Goal: Task Accomplishment & Management: Manage account settings

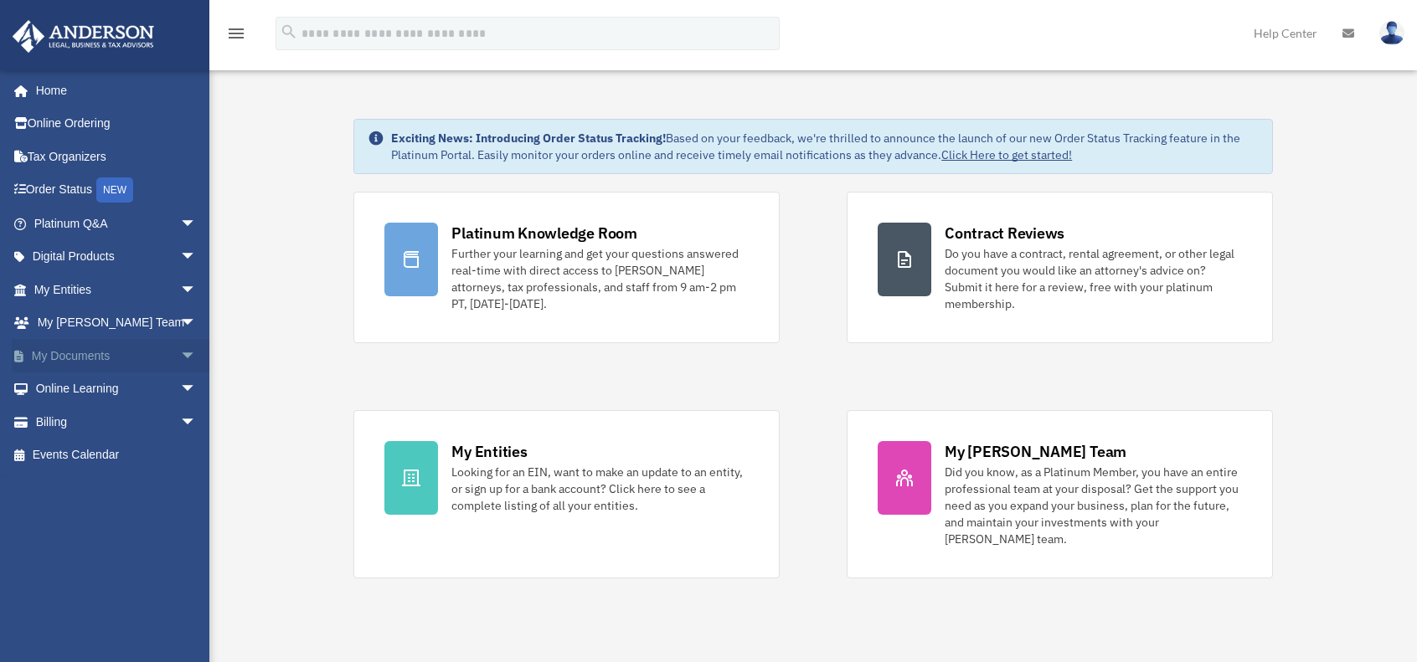
click at [95, 356] on link "My Documents arrow_drop_down" at bounding box center [117, 355] width 210 height 33
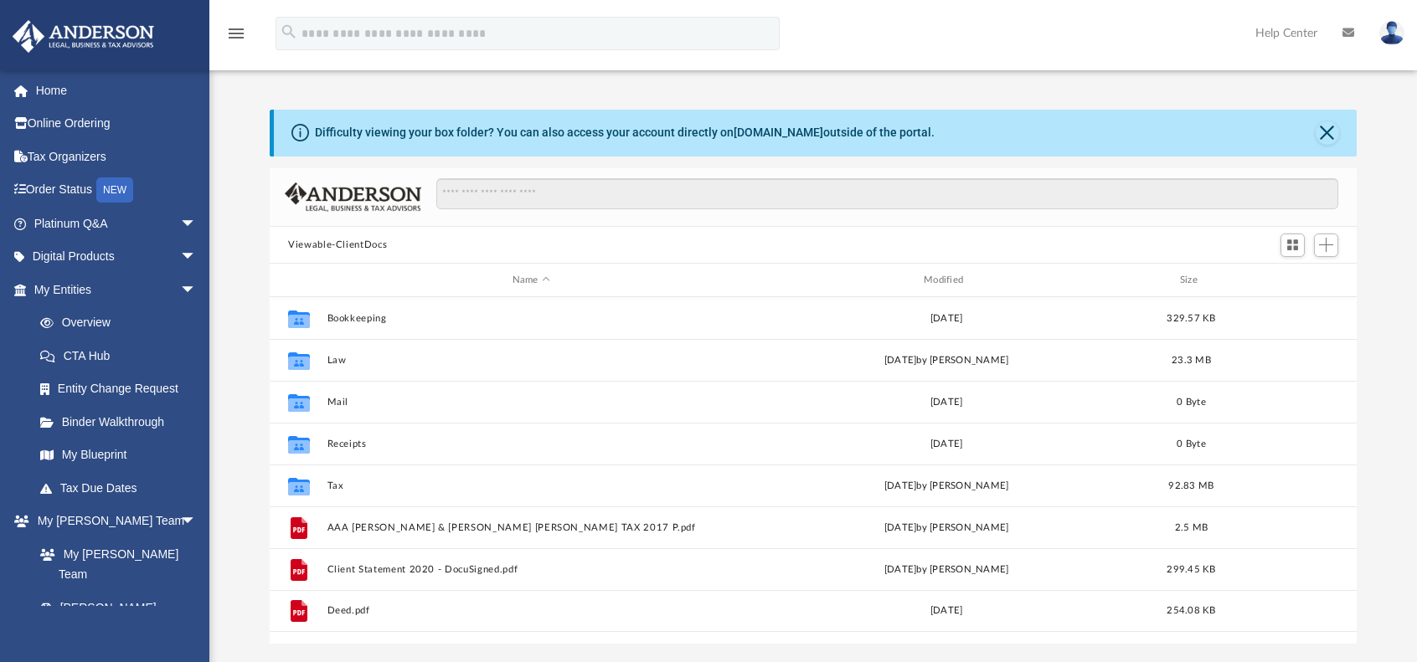
scroll to position [368, 1073]
click at [1324, 137] on button "Close" at bounding box center [1326, 132] width 23 height 23
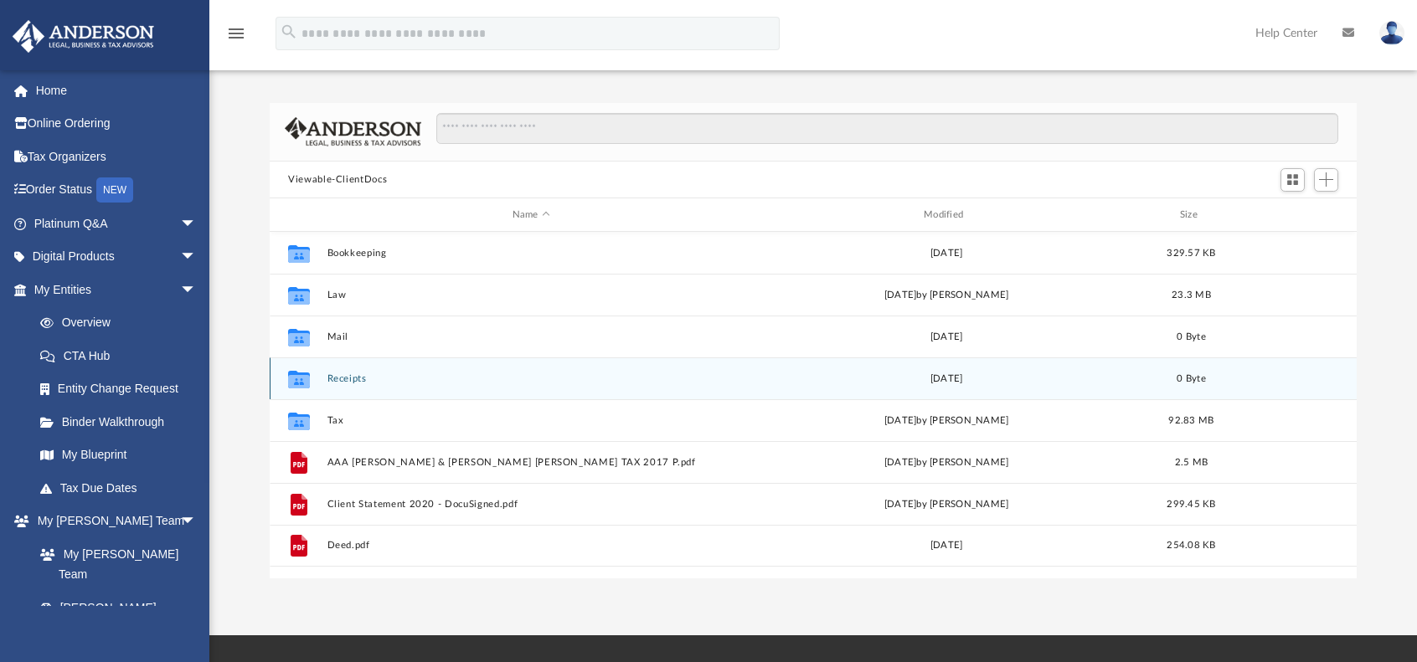
scroll to position [0, 0]
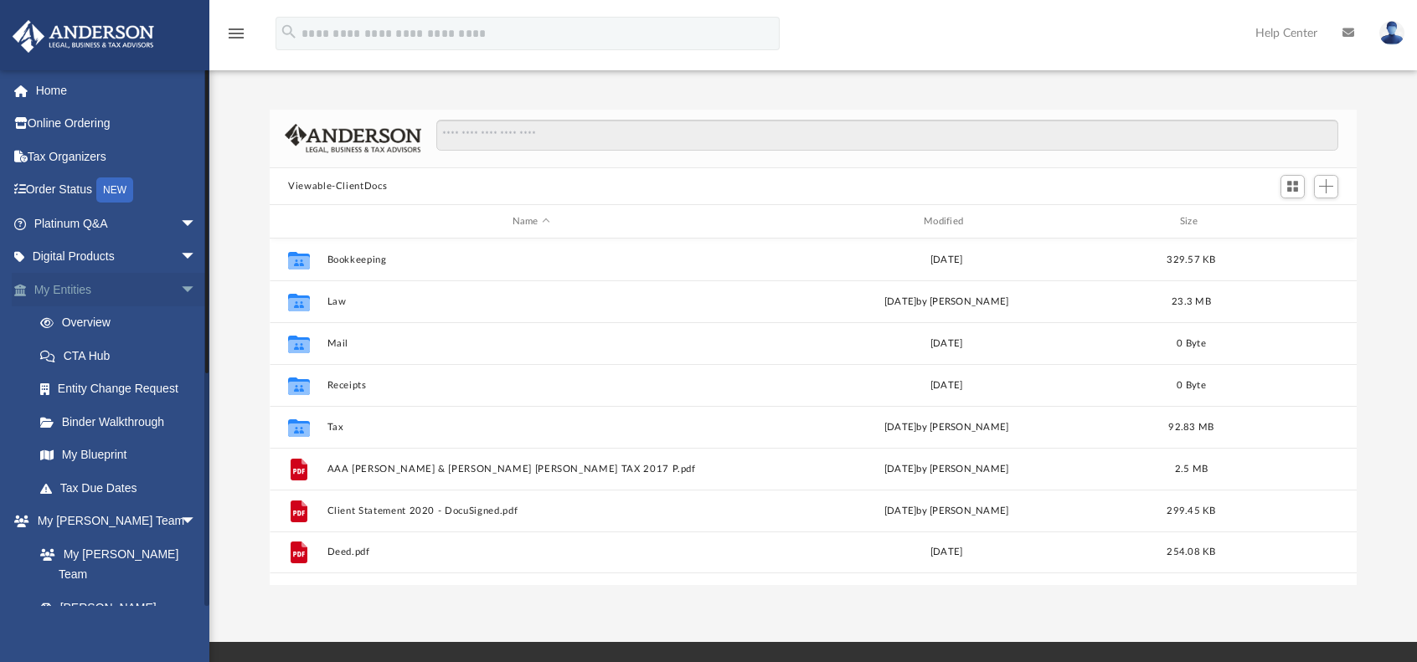
click at [182, 289] on span "arrow_drop_down" at bounding box center [196, 290] width 33 height 34
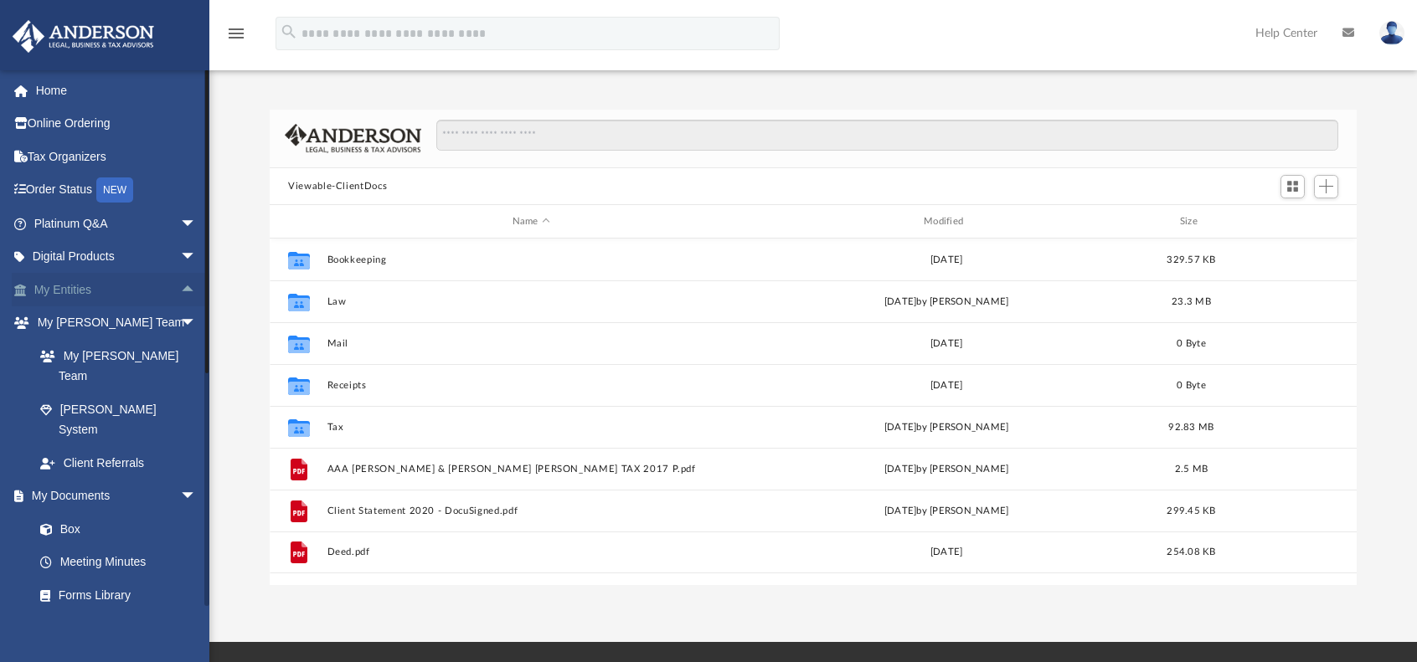
click at [91, 284] on link "My Entities arrow_drop_up" at bounding box center [117, 289] width 210 height 33
click at [79, 287] on link "My Entities arrow_drop_up" at bounding box center [117, 289] width 210 height 33
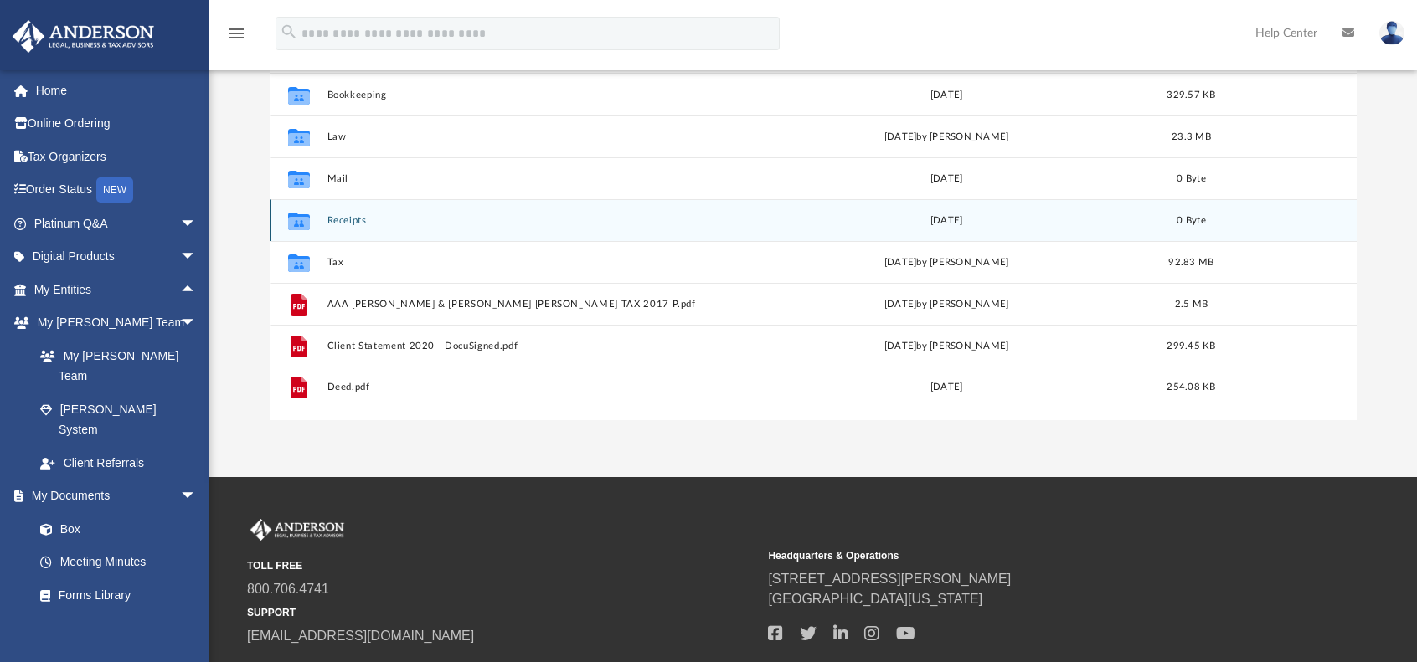
scroll to position [167, 0]
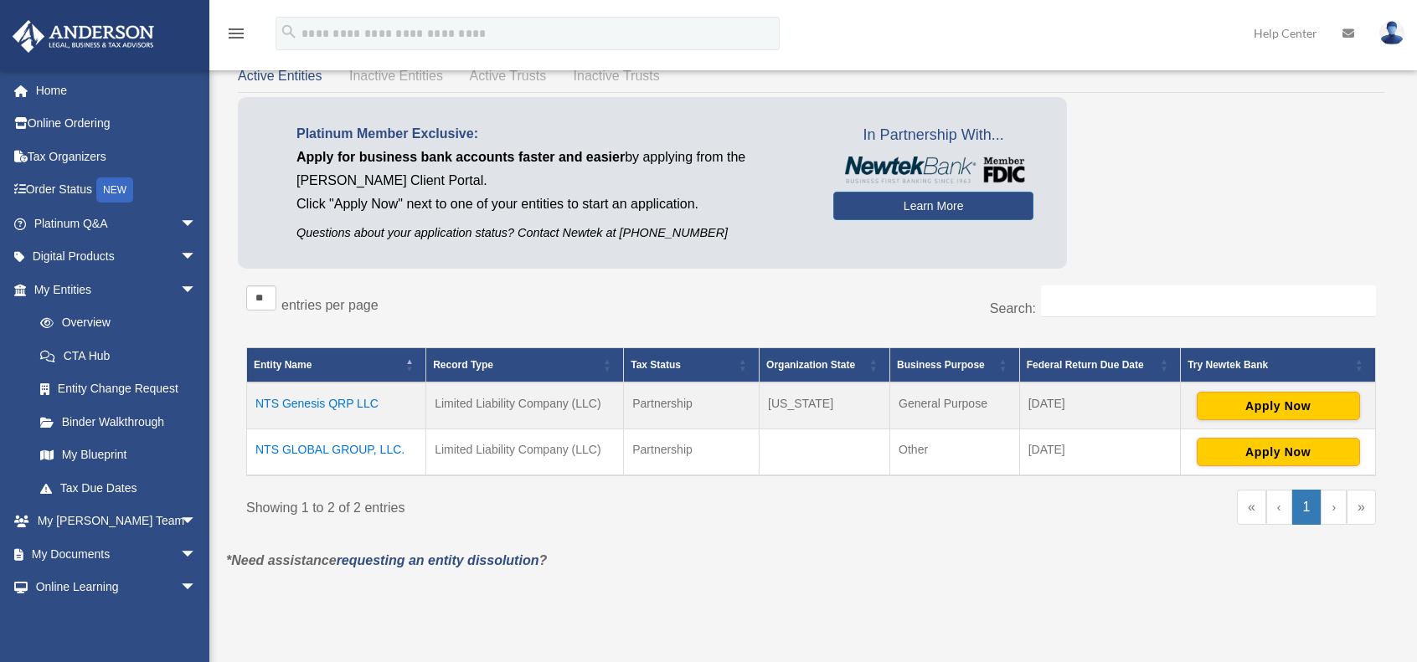
scroll to position [84, 0]
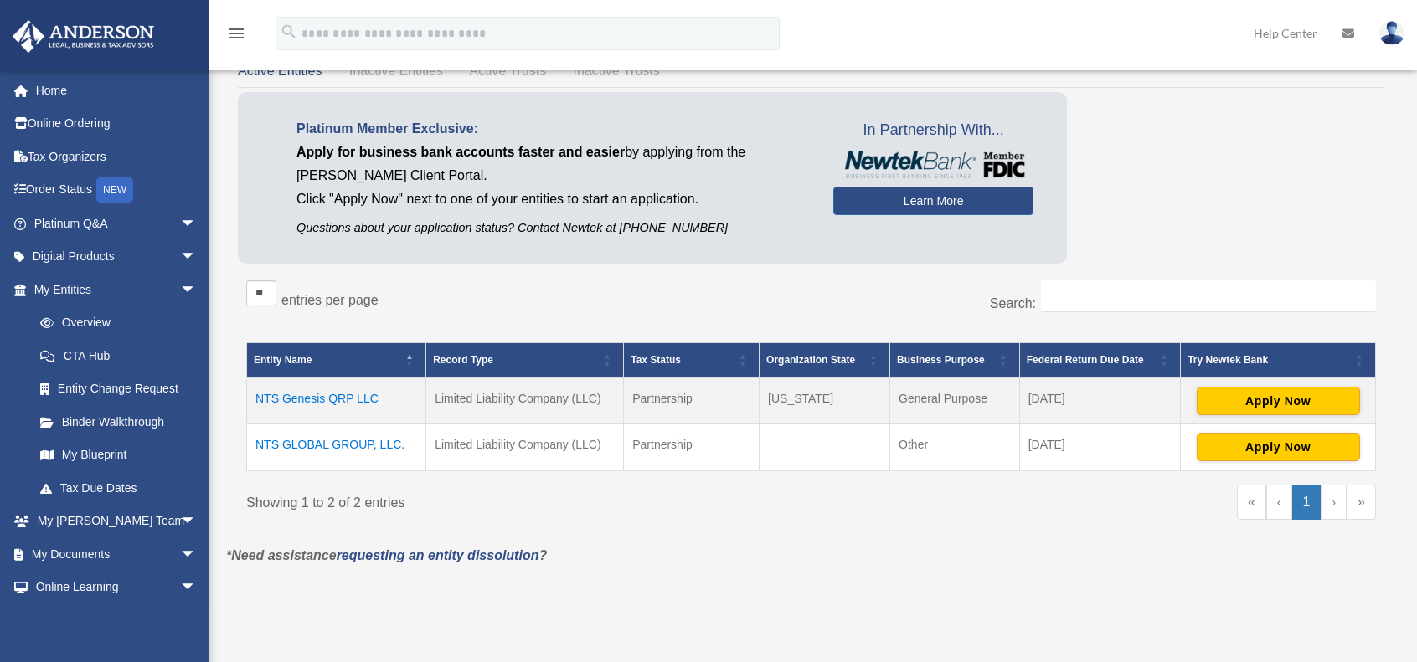
click at [322, 395] on td "NTS Genesis QRP LLC" at bounding box center [336, 401] width 179 height 47
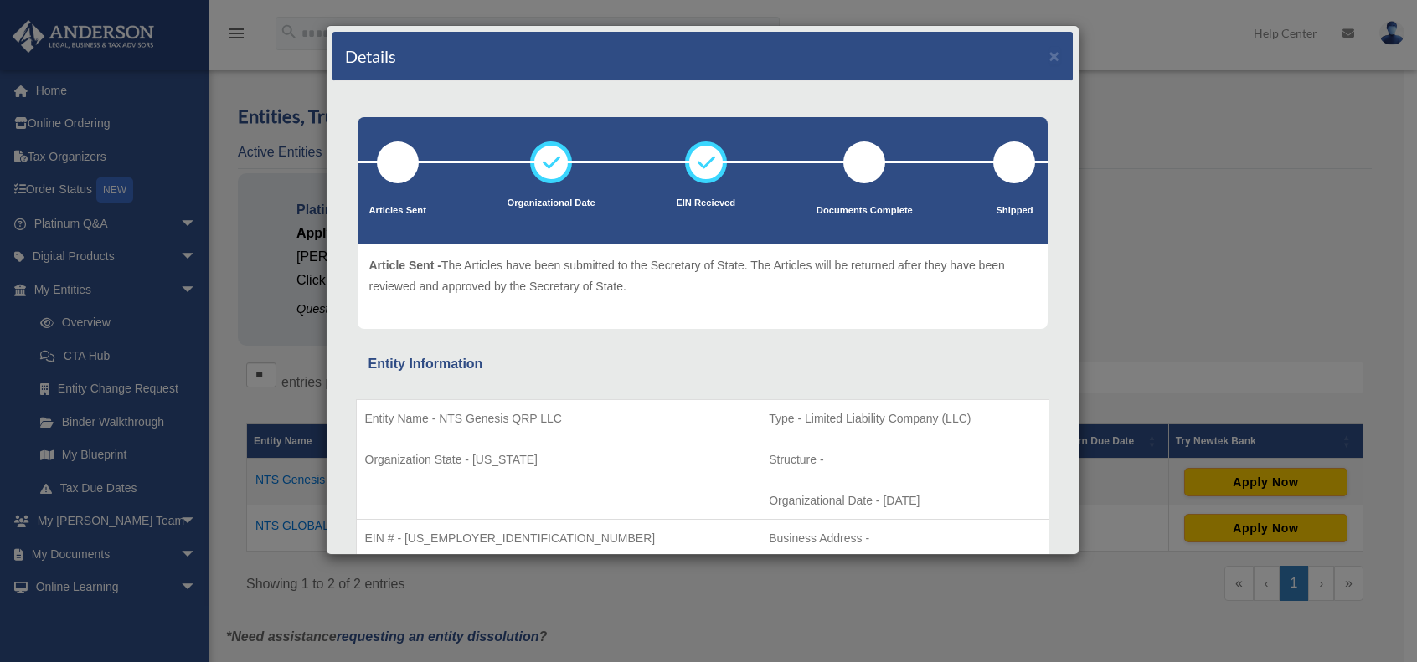
scroll to position [0, 0]
click at [1182, 171] on div "Details × Articles Sent Organizational Date" at bounding box center [708, 331] width 1417 height 662
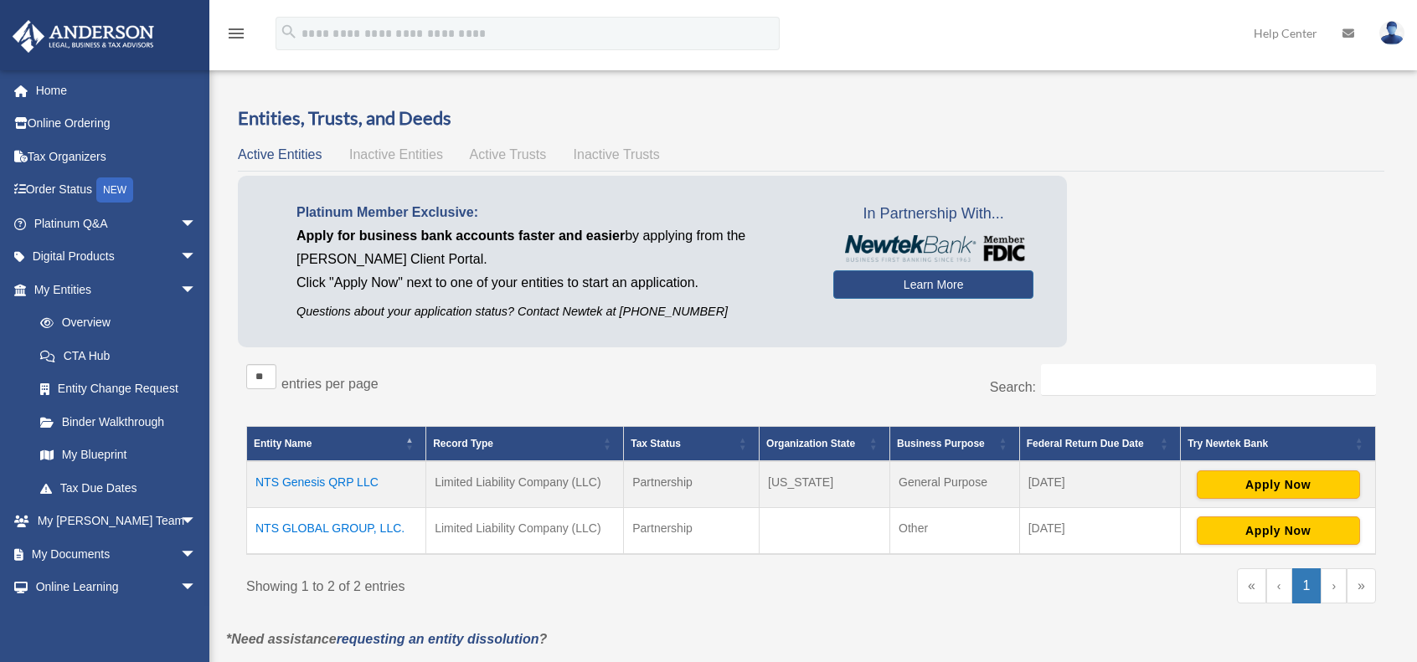
scroll to position [167, 0]
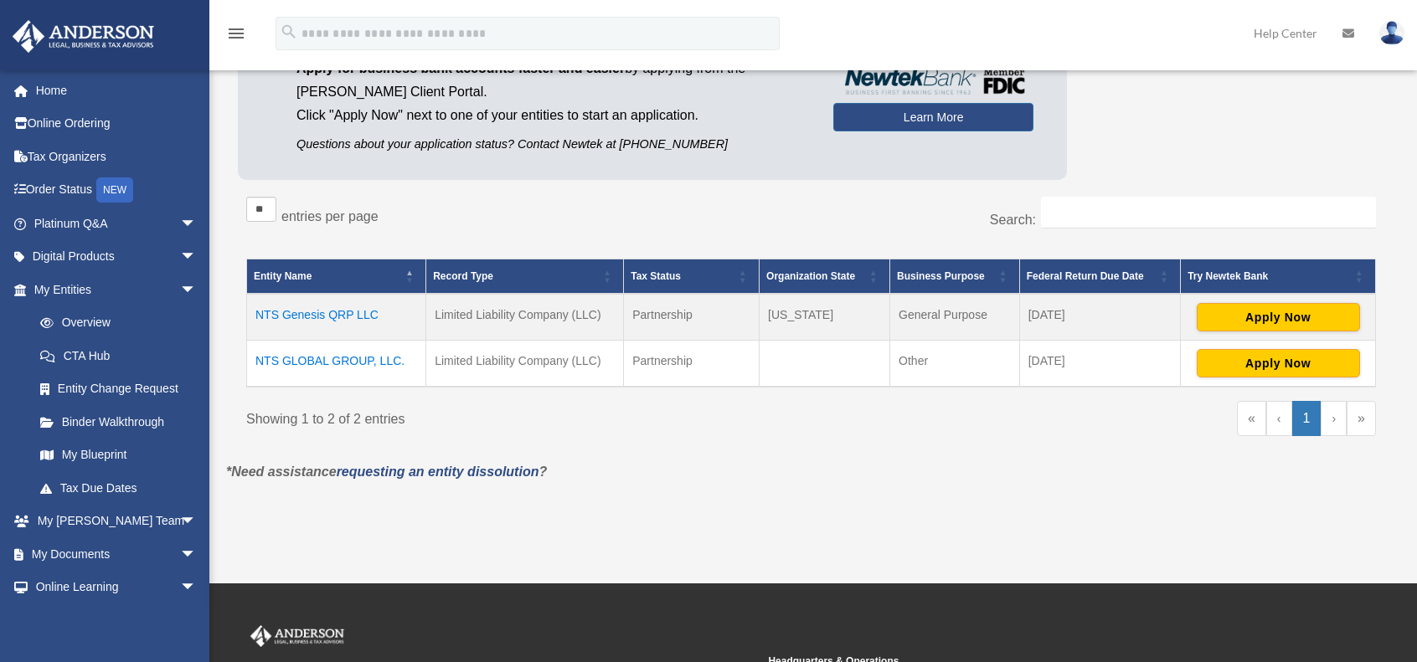
click at [362, 363] on td "NTS GLOBAL GROUP, LLC." at bounding box center [336, 363] width 179 height 47
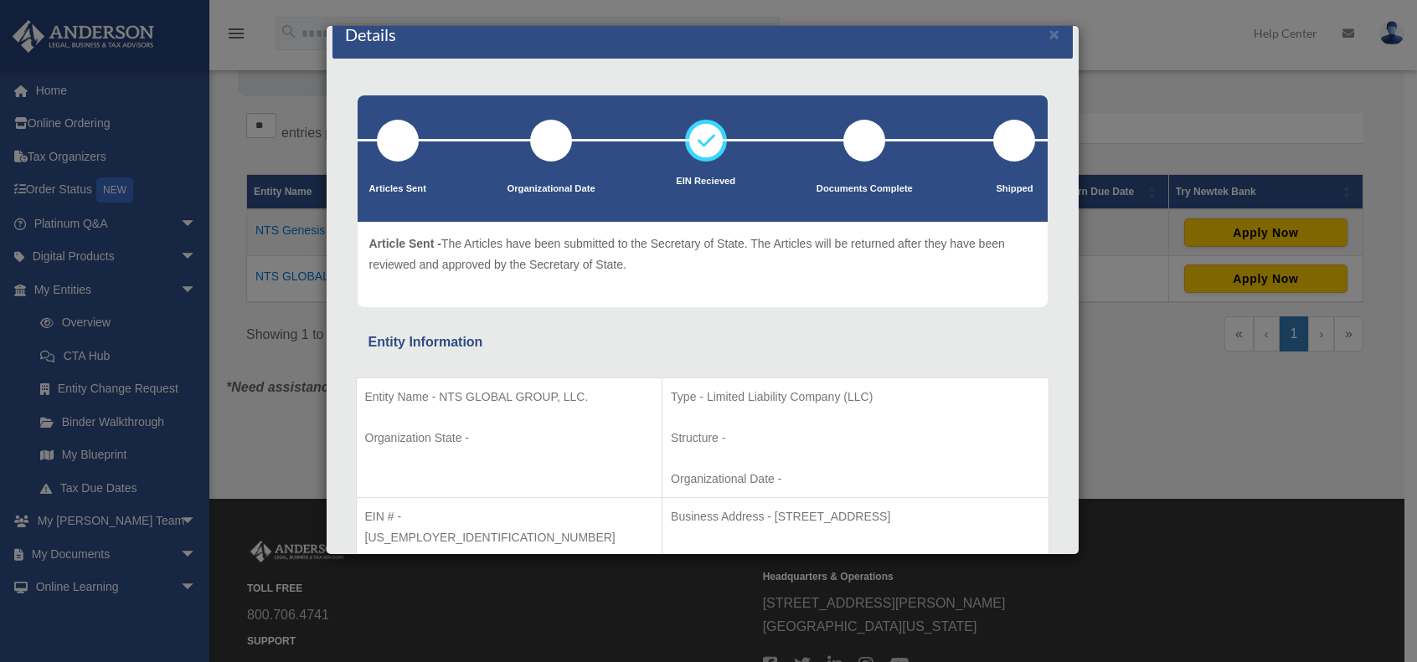
scroll to position [0, 0]
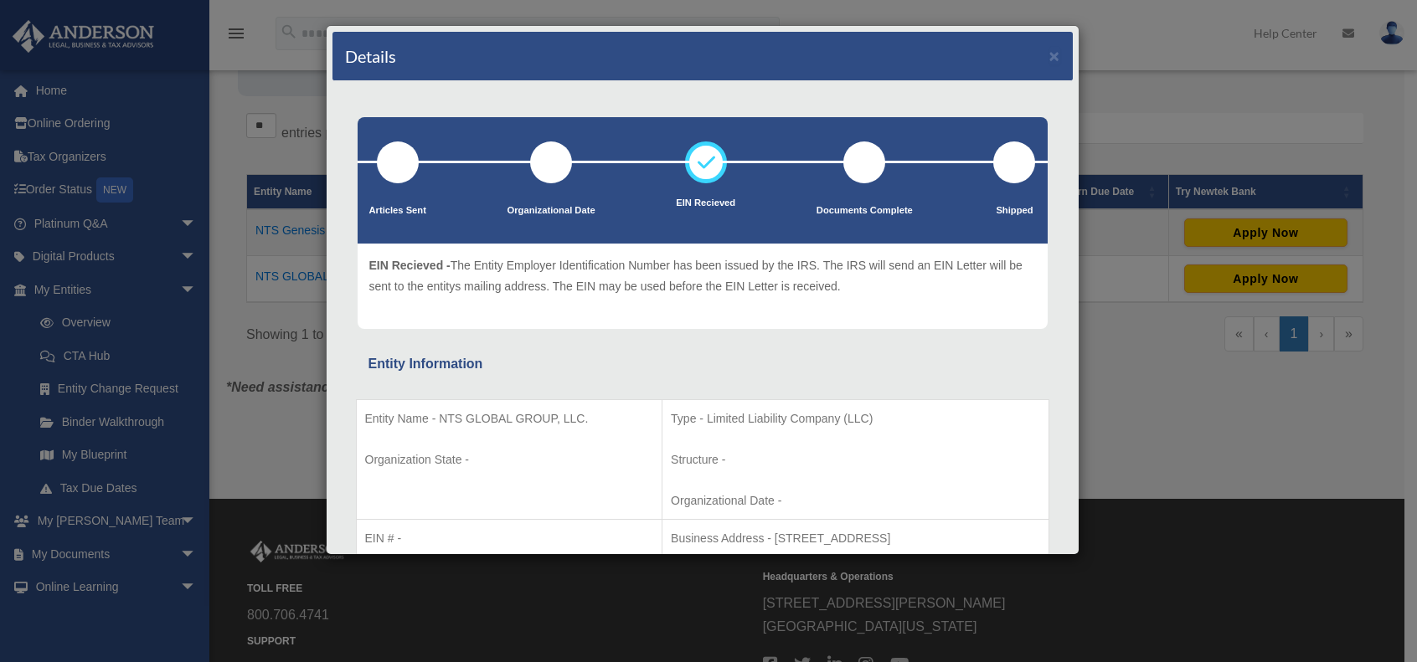
click at [1194, 56] on div "Details × Articles Sent Organizational Date" at bounding box center [708, 331] width 1417 height 662
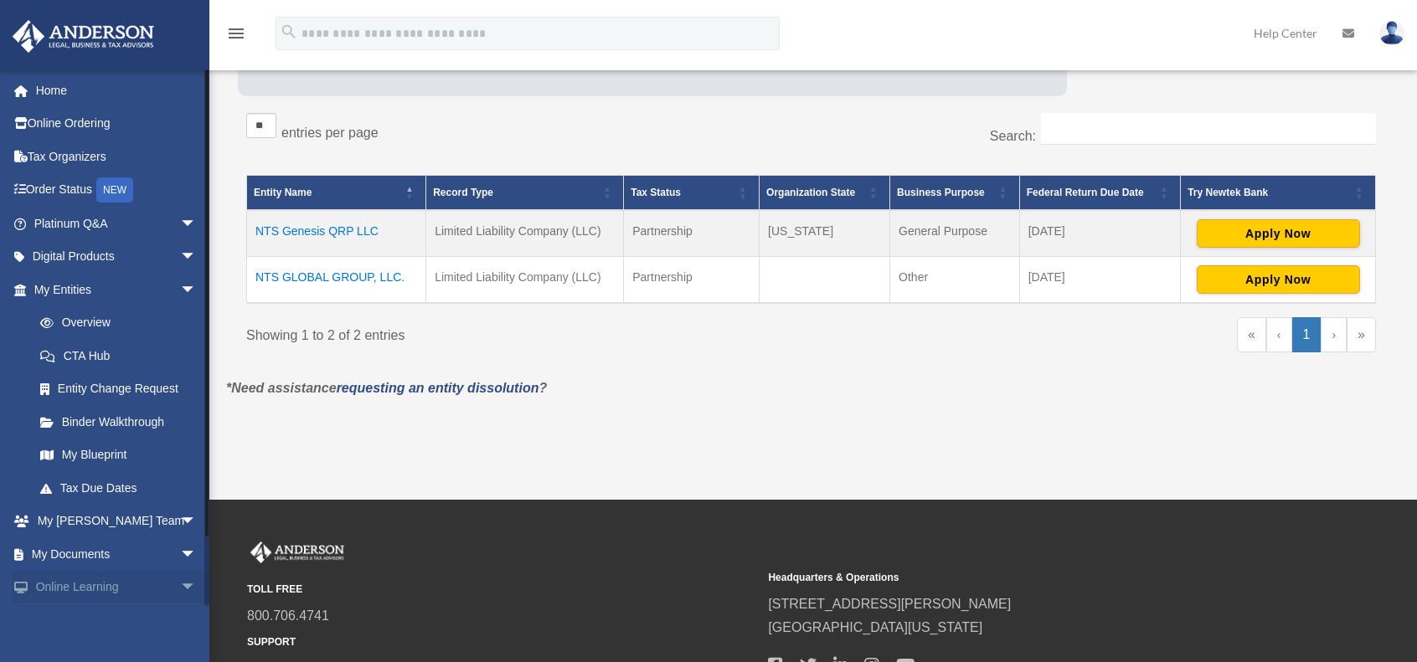
click at [104, 584] on link "Online Learning arrow_drop_down" at bounding box center [117, 587] width 210 height 33
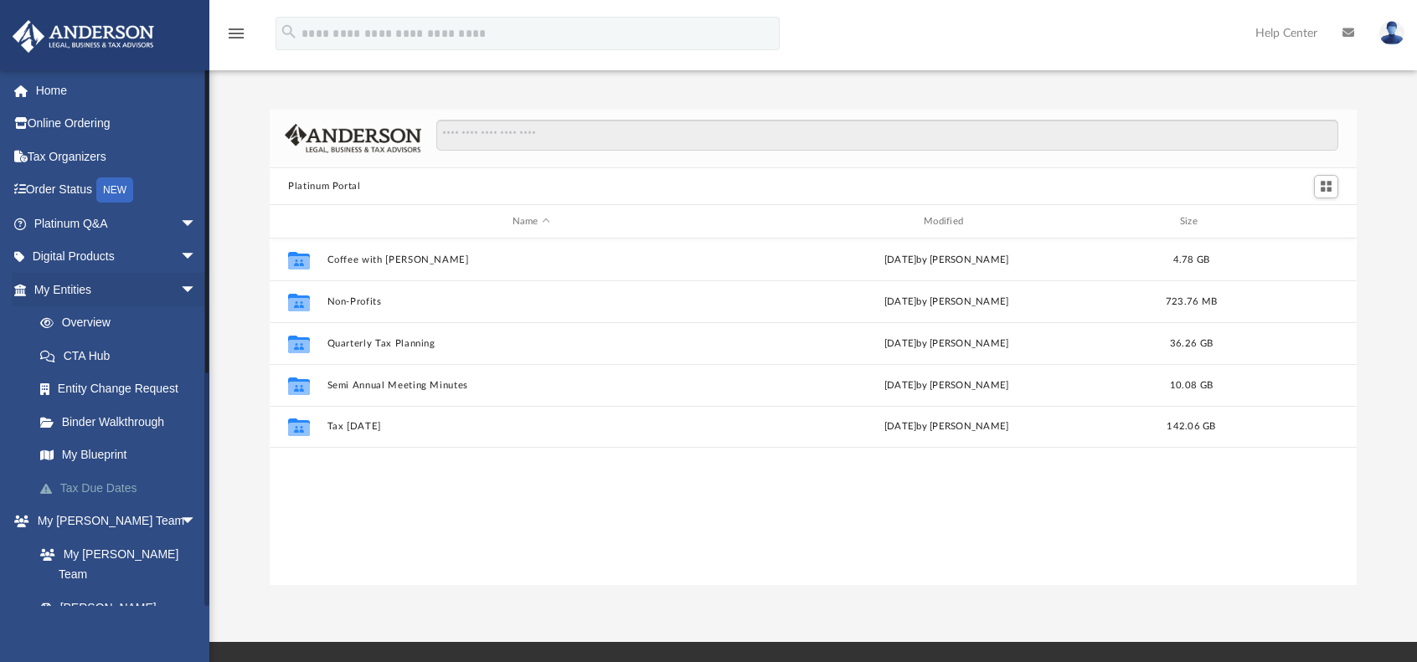
scroll to position [368, 1073]
click at [105, 431] on link "Binder Walkthrough" at bounding box center [122, 421] width 198 height 33
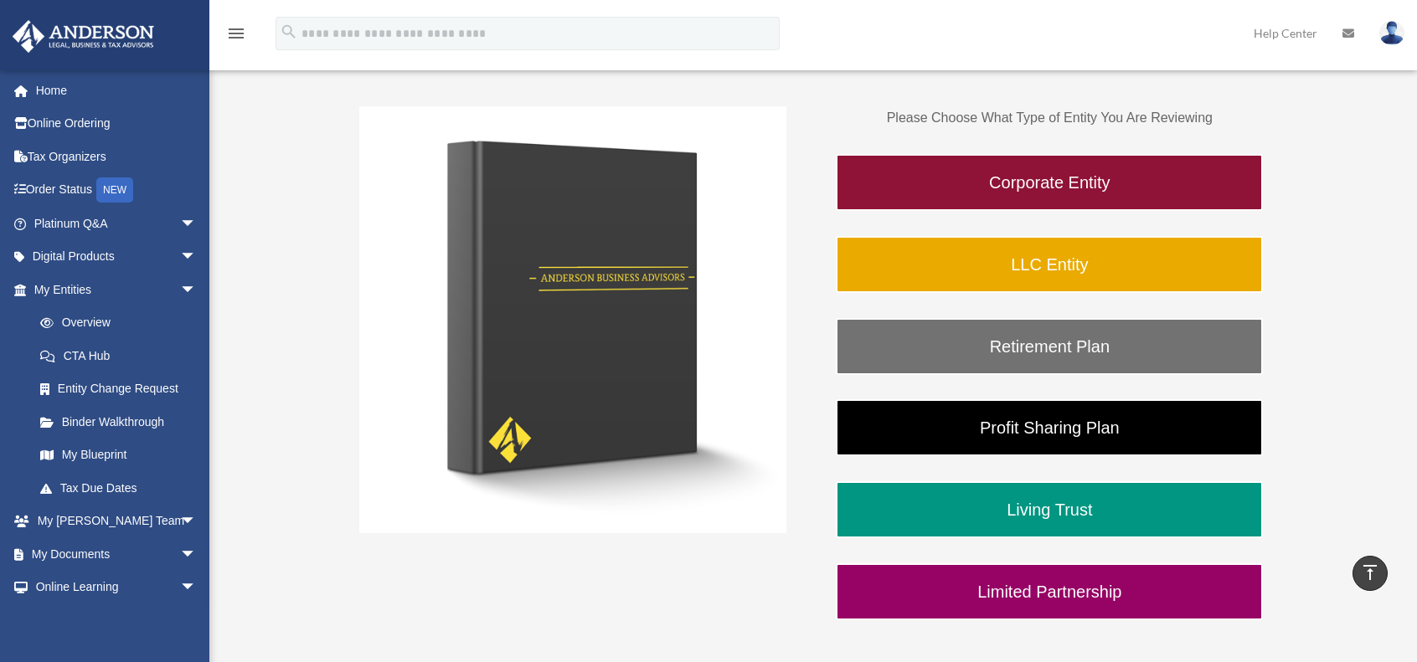
scroll to position [251, 0]
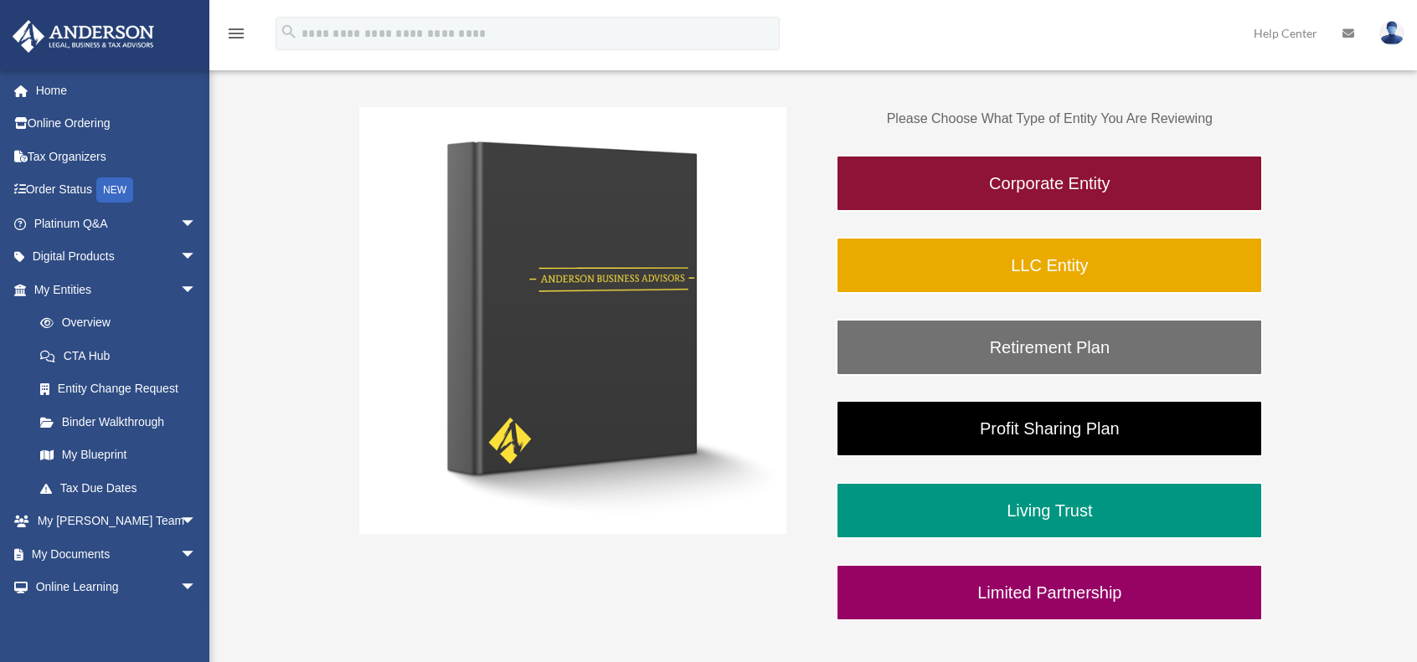
click at [532, 344] on img at bounding box center [572, 320] width 427 height 427
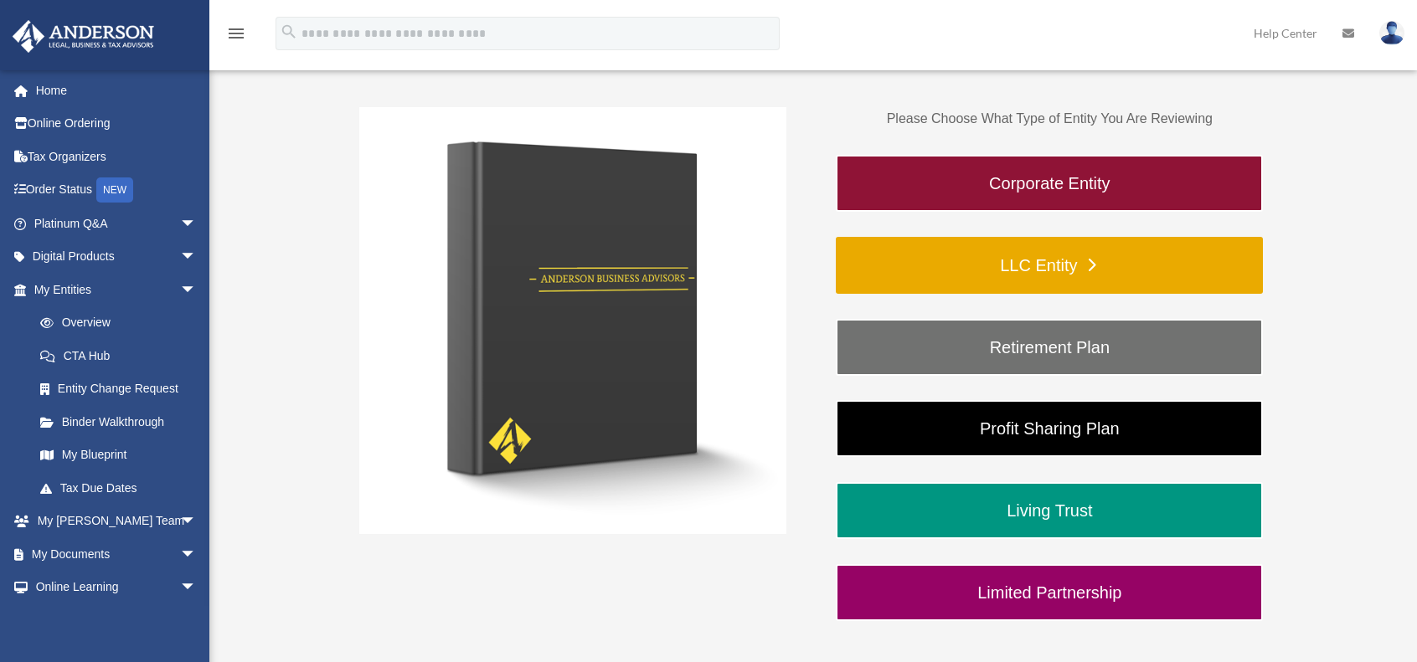
click at [1108, 274] on link "LLC Entity" at bounding box center [1049, 265] width 427 height 57
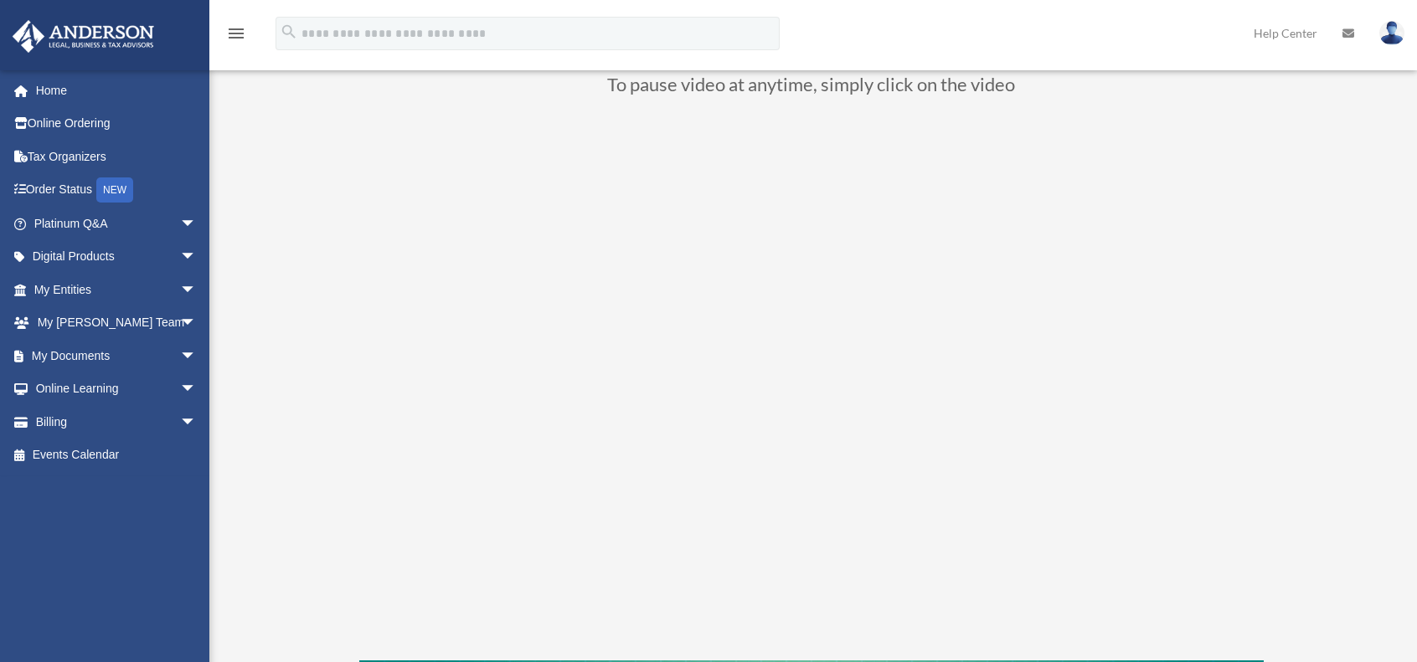
scroll to position [167, 0]
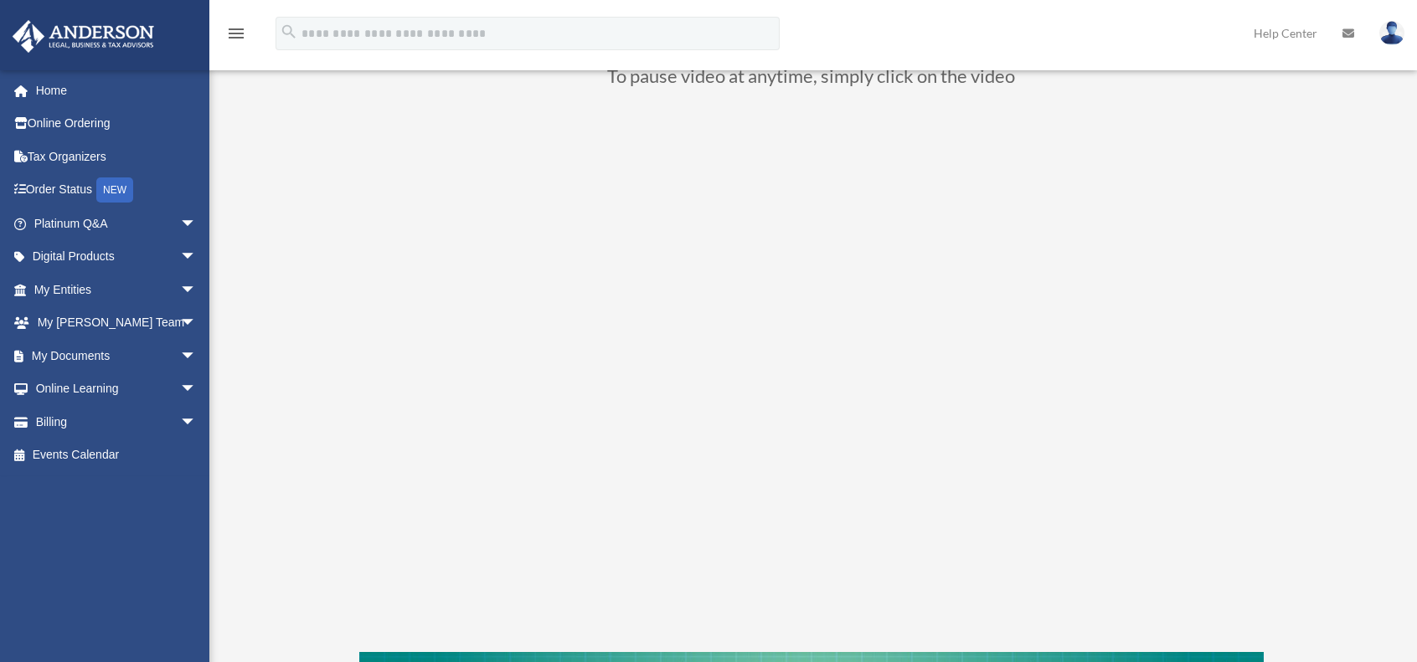
click at [1370, 106] on div "LLC Entity To pause video at anytime, simply click on the video" at bounding box center [811, 402] width 1170 height 928
click at [66, 92] on link "Home" at bounding box center [117, 90] width 210 height 33
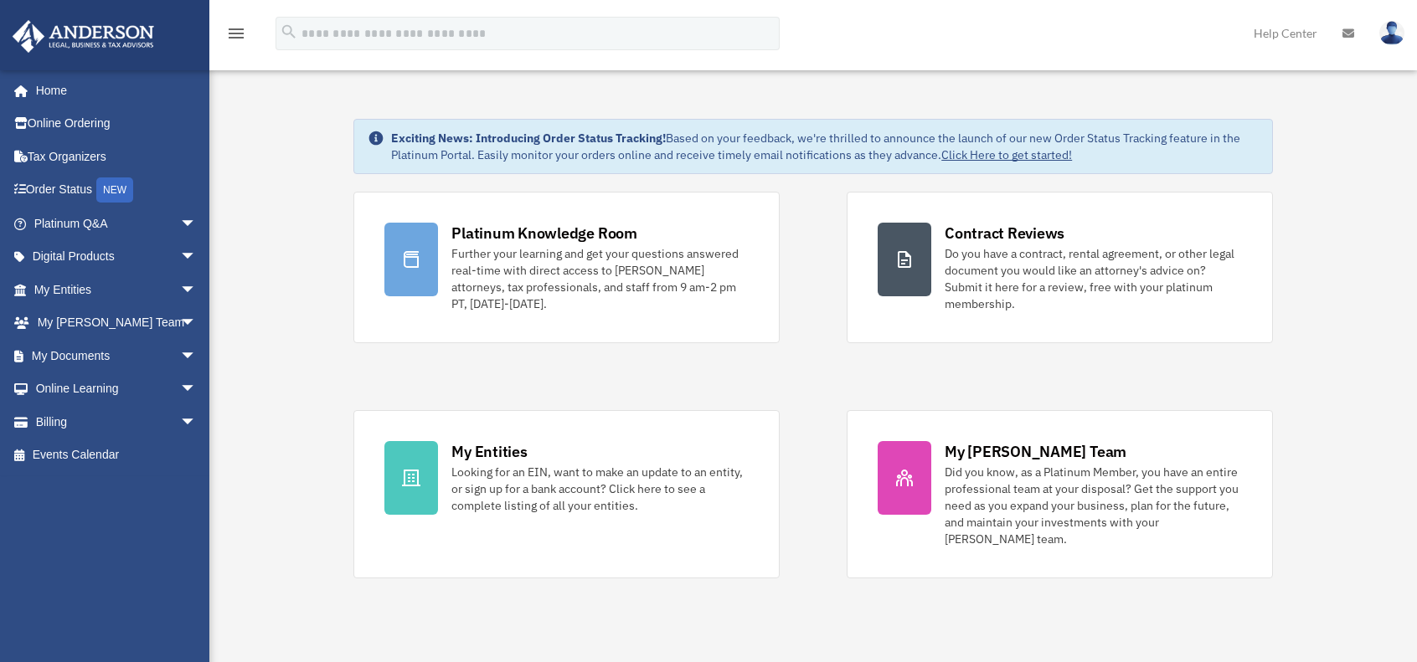
click at [243, 38] on icon "menu" at bounding box center [236, 33] width 20 height 20
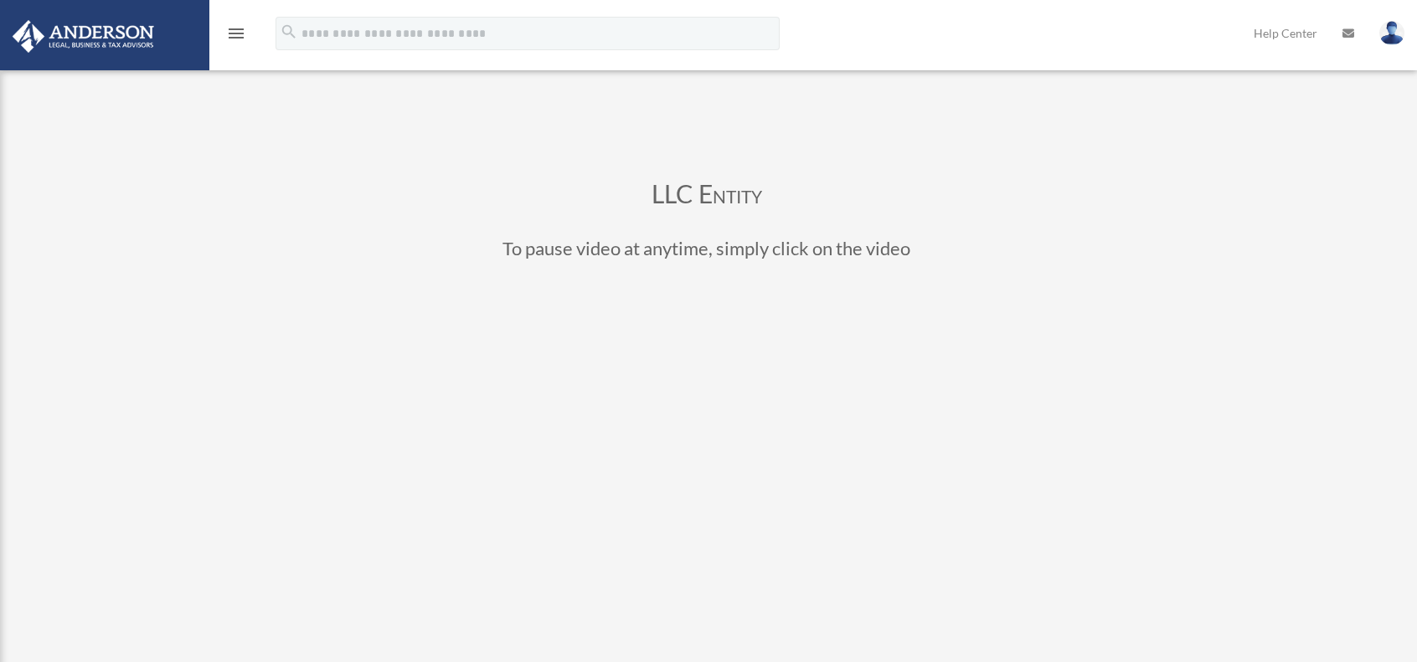
scroll to position [172, 0]
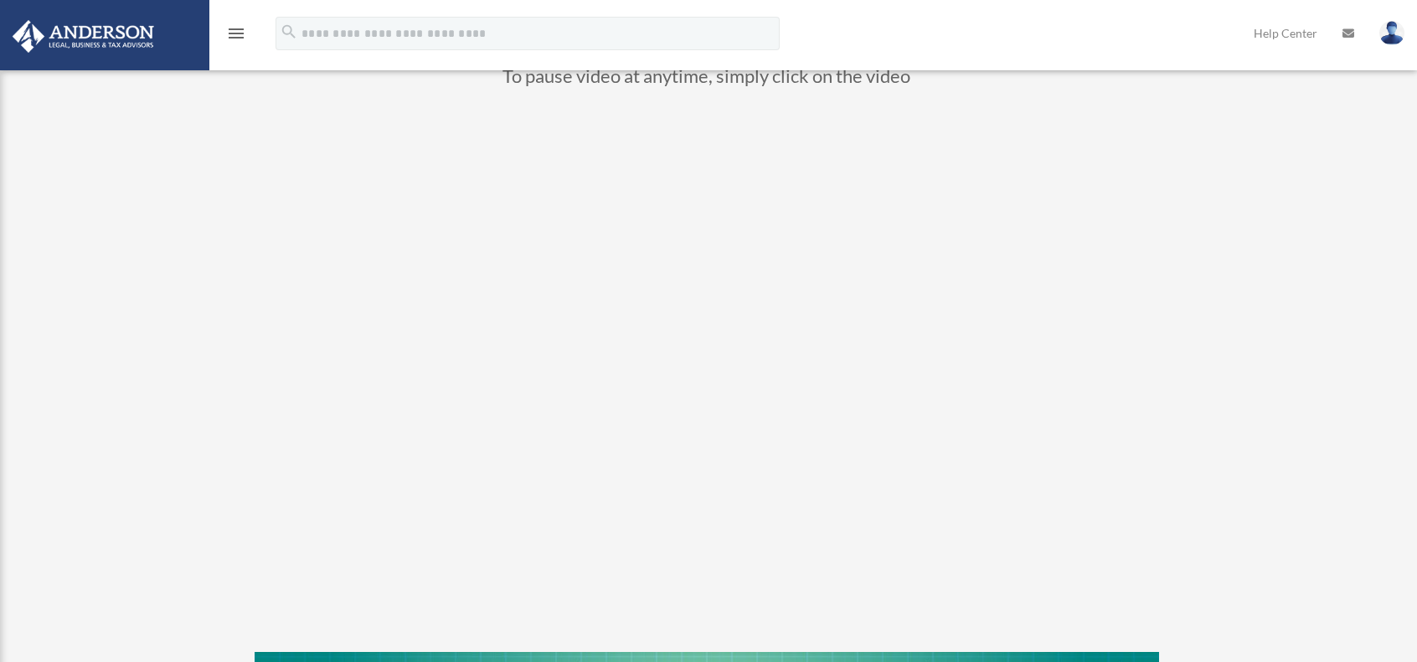
click at [249, 37] on div "menu" at bounding box center [236, 35] width 54 height 44
click at [236, 37] on icon "menu" at bounding box center [236, 33] width 20 height 20
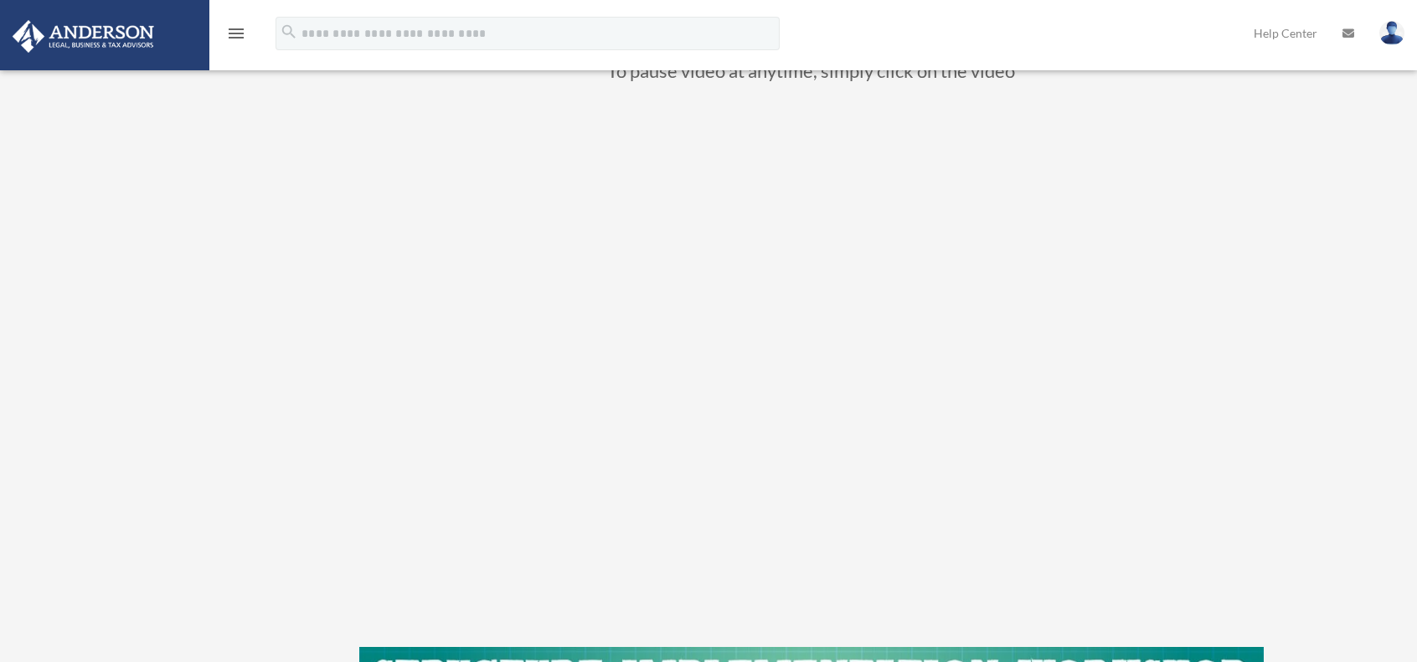
click at [236, 37] on icon "menu" at bounding box center [236, 33] width 20 height 20
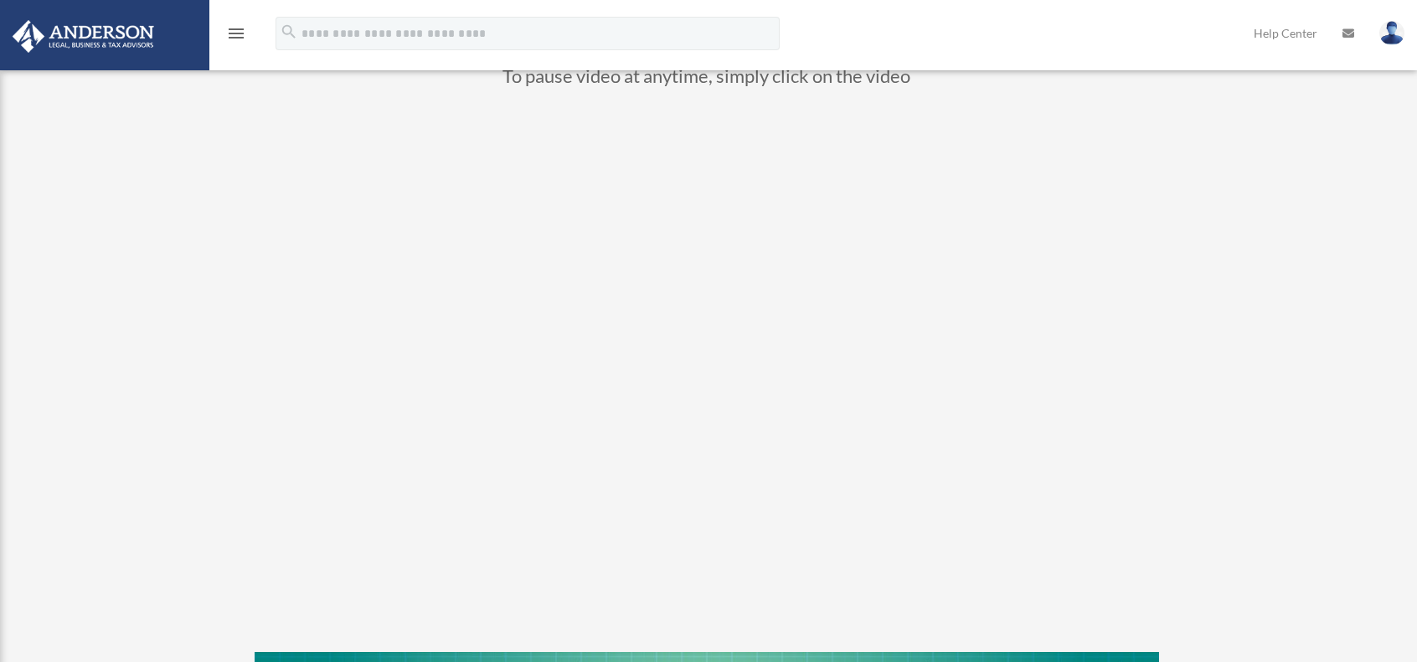
click at [156, 30] on img at bounding box center [84, 36] width 152 height 33
click at [226, 31] on icon "menu" at bounding box center [236, 33] width 20 height 20
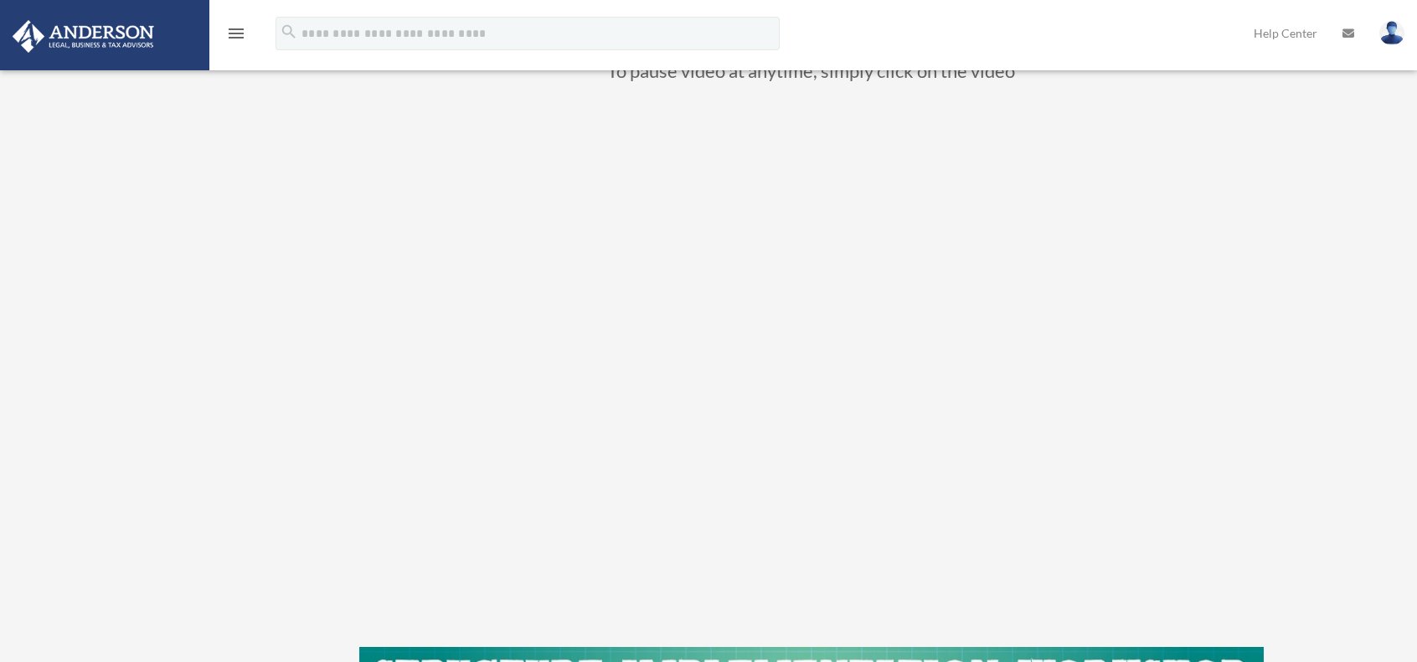
click at [226, 31] on icon "menu" at bounding box center [236, 33] width 20 height 20
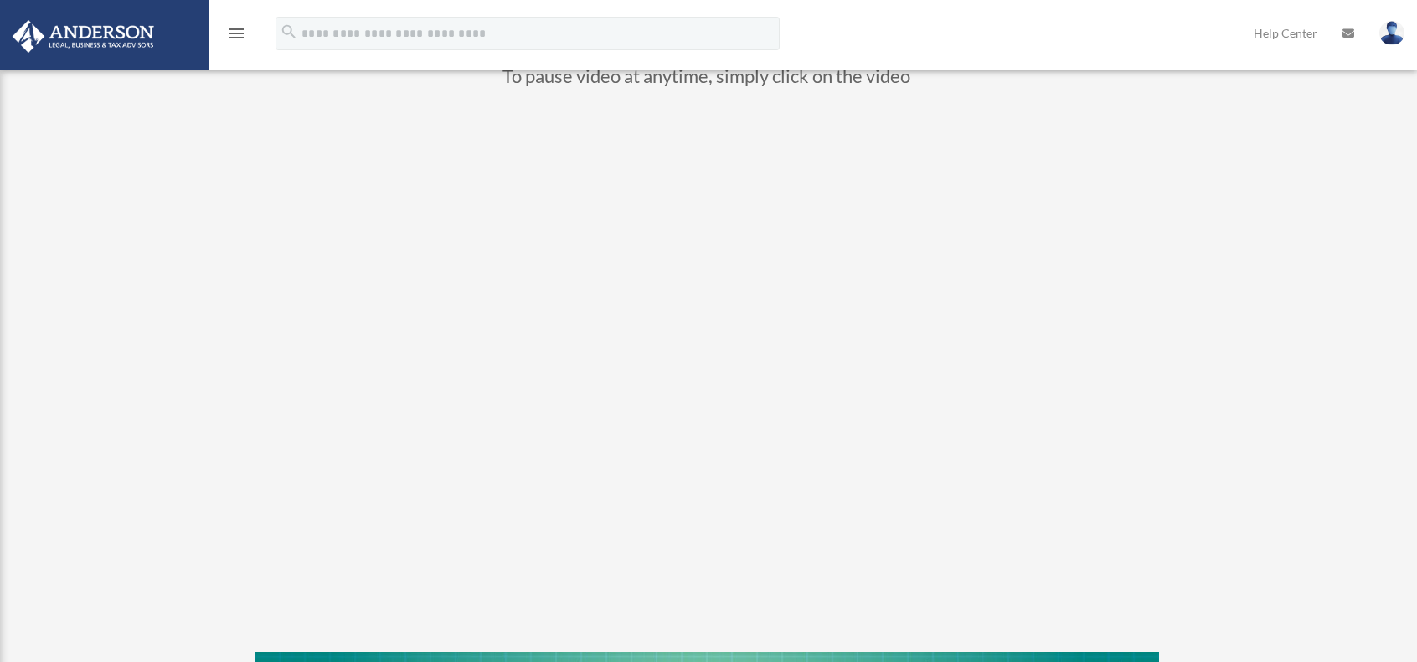
click at [226, 31] on icon "menu" at bounding box center [236, 33] width 20 height 20
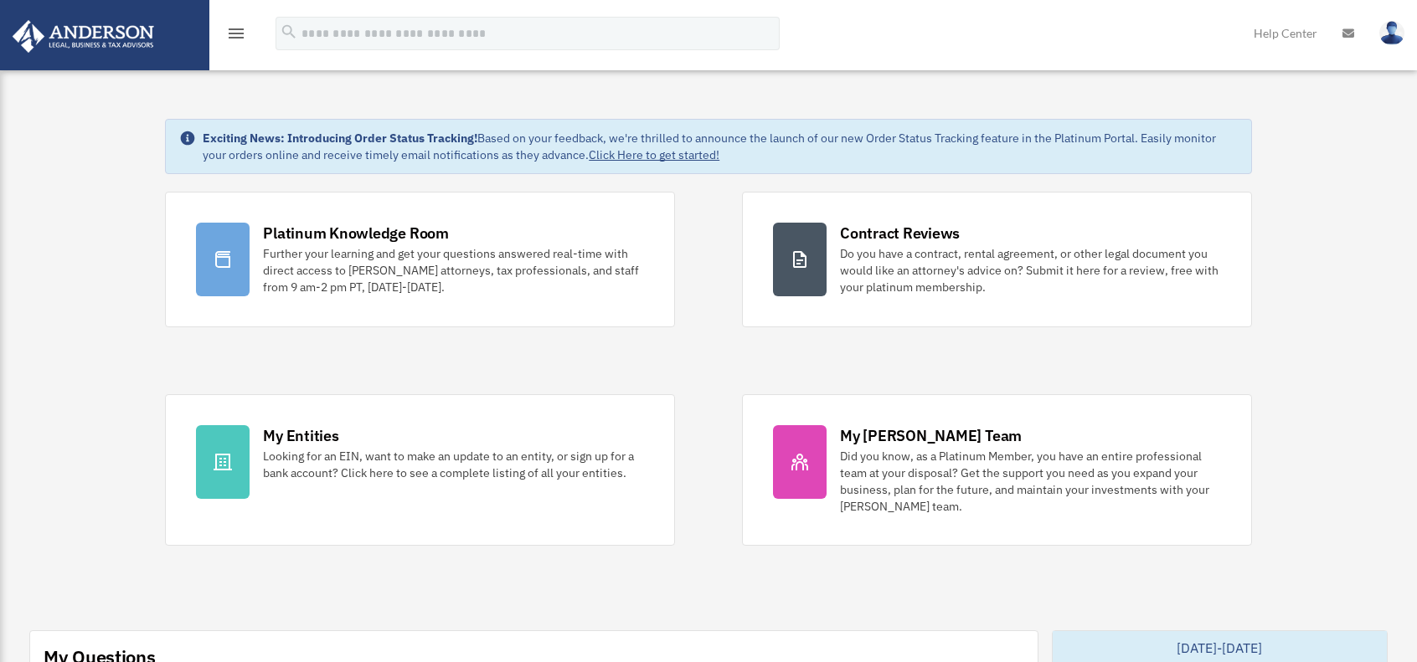
click at [51, 29] on img at bounding box center [84, 36] width 152 height 33
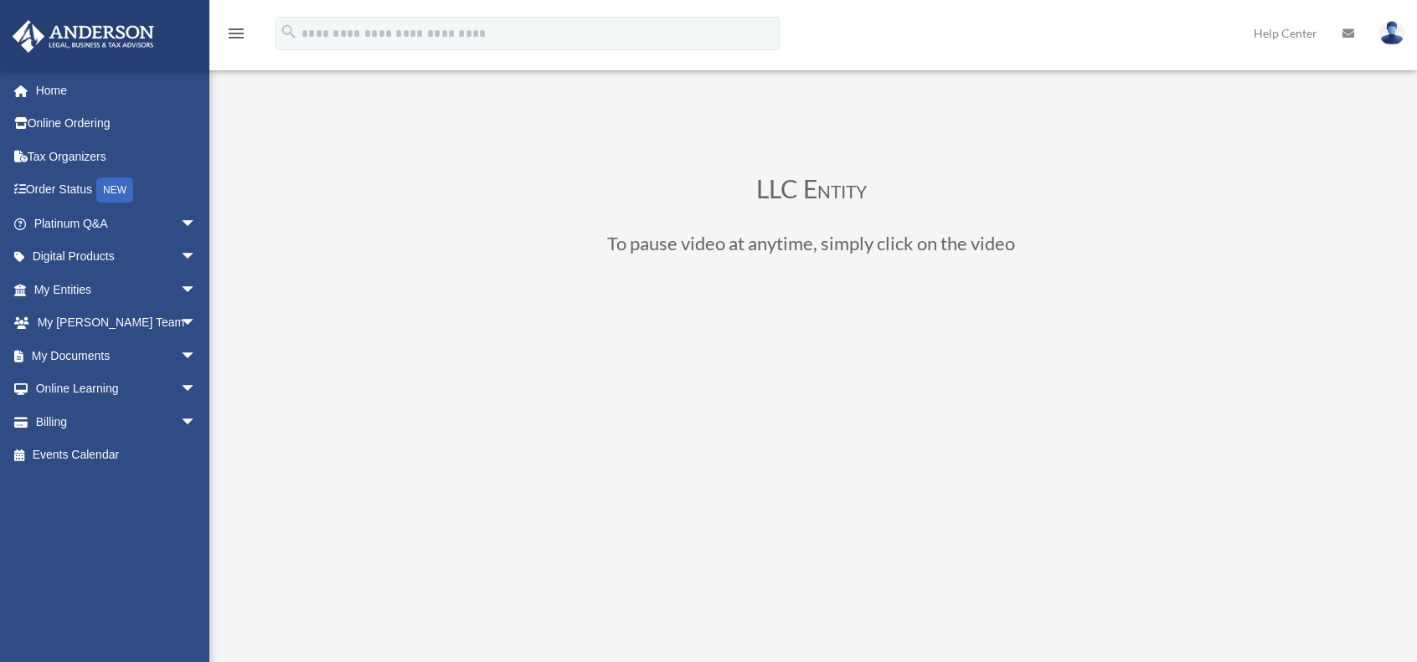
scroll to position [172, 0]
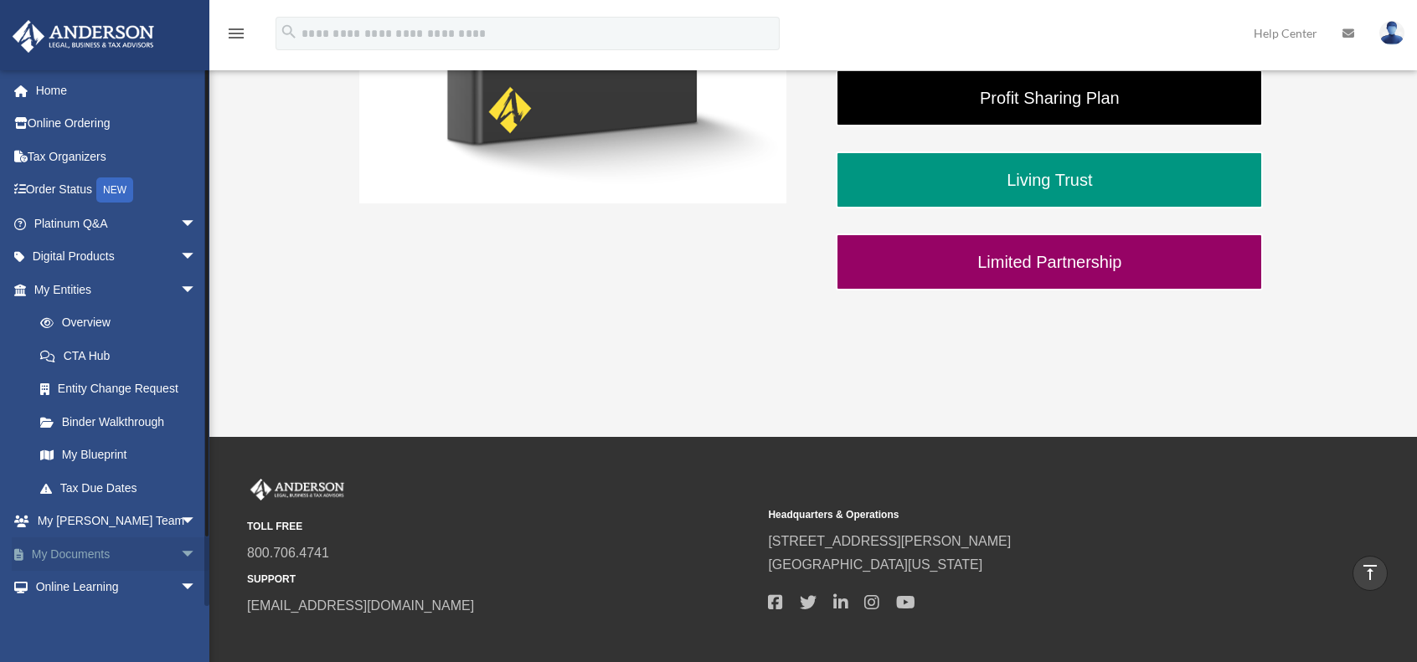
click at [112, 550] on link "My Documents arrow_drop_down" at bounding box center [117, 553] width 210 height 33
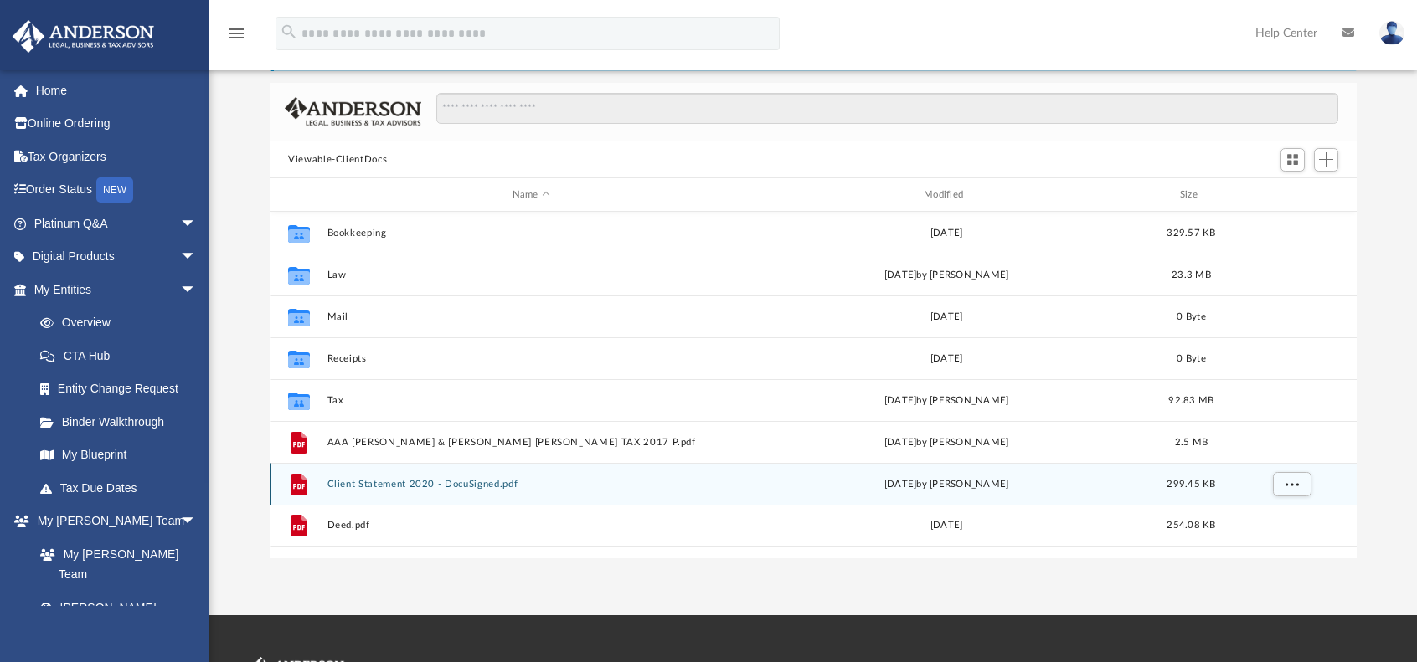
scroll to position [84, 0]
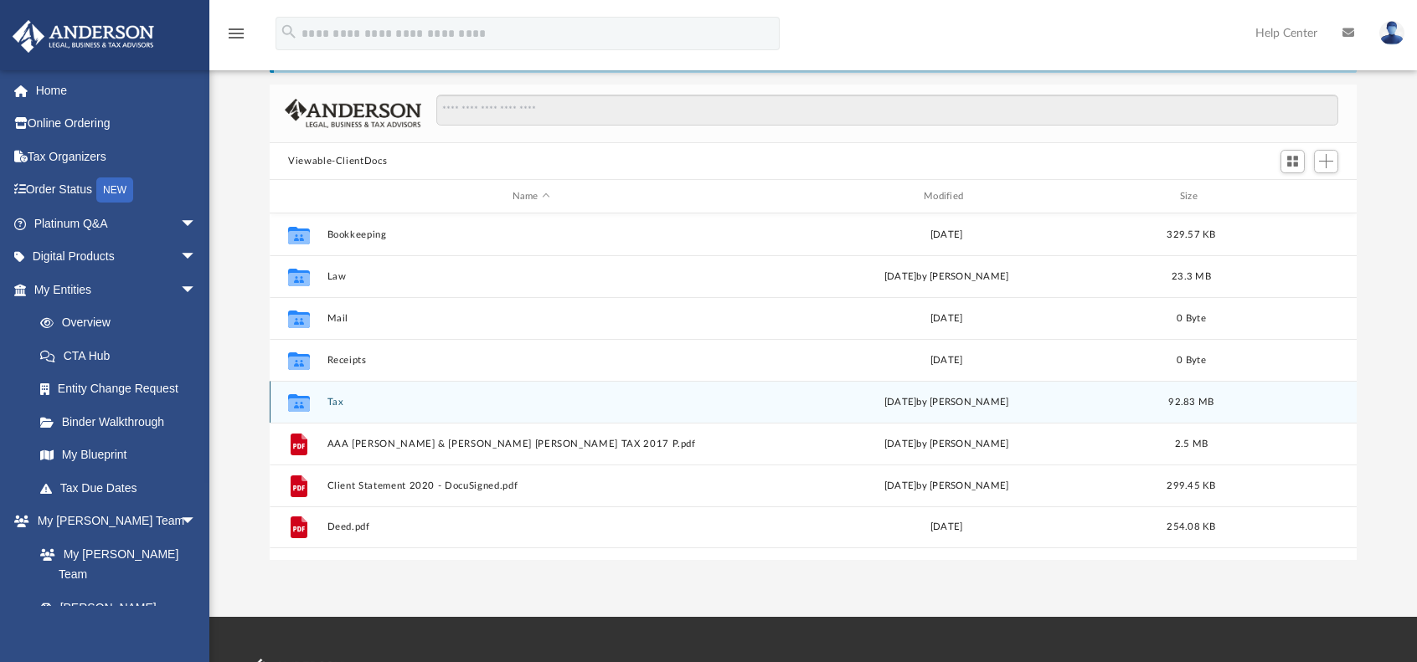
click at [300, 398] on icon "grid" at bounding box center [299, 404] width 22 height 13
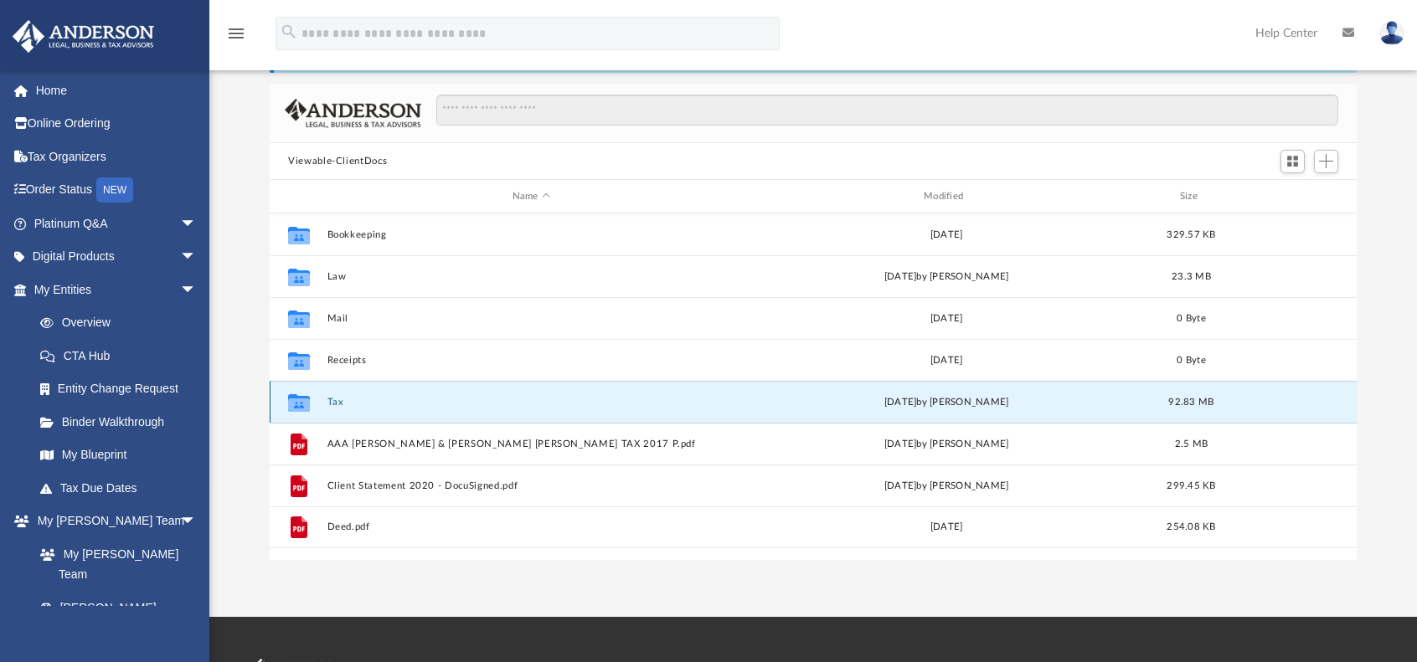
click at [344, 401] on button "Tax" at bounding box center [531, 402] width 408 height 11
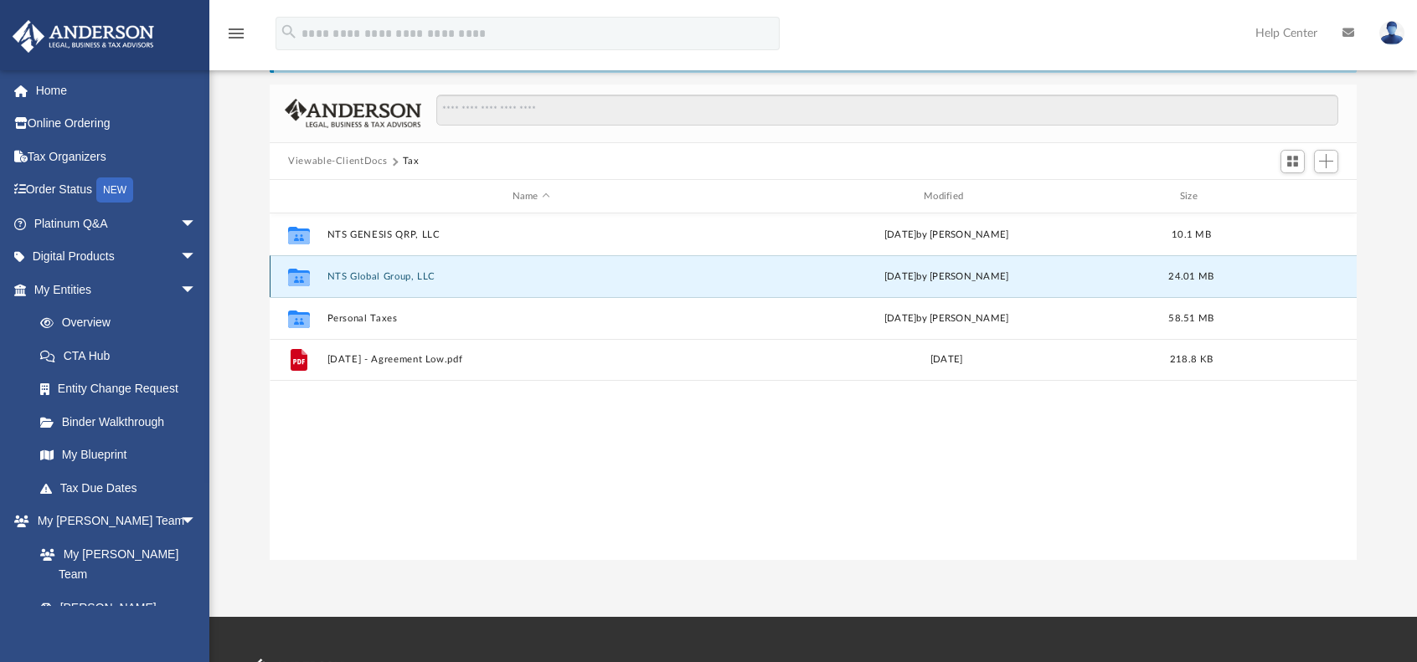
click at [399, 277] on button "NTS Global Group, LLC" at bounding box center [531, 276] width 408 height 11
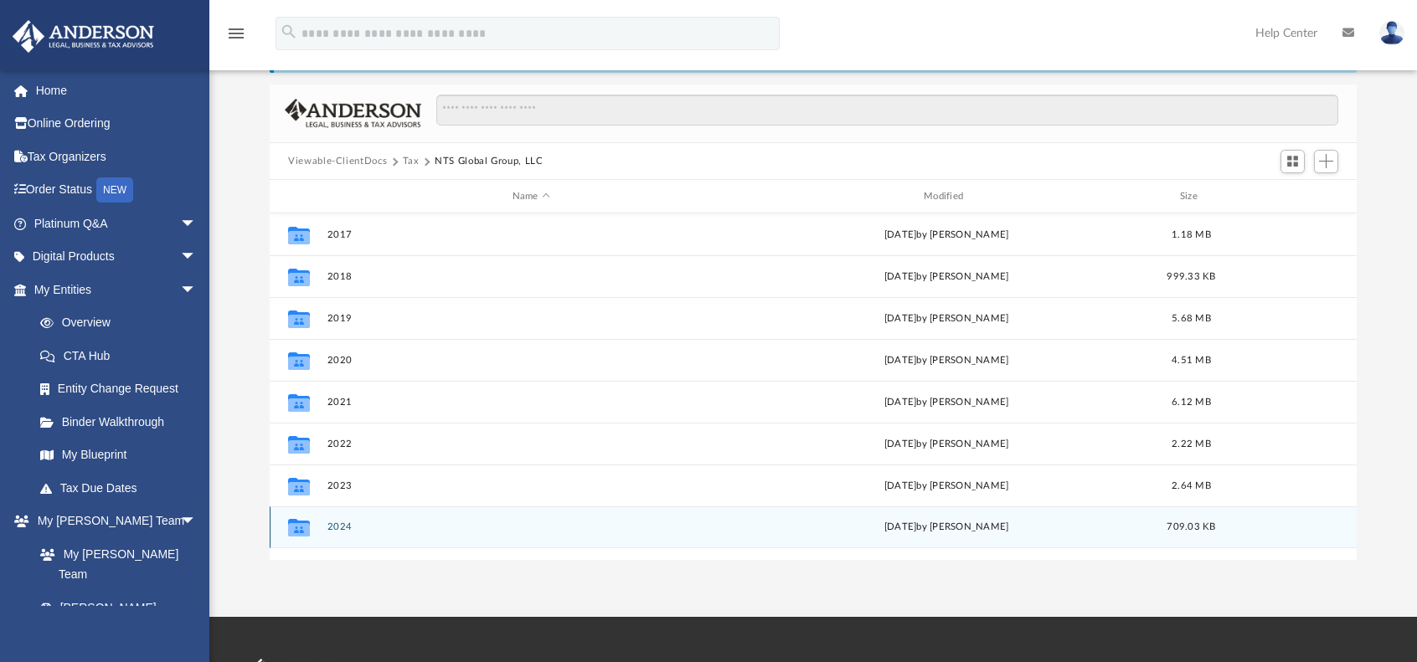
click at [357, 519] on div "Collaborated Folder 2024 [DATE] by [PERSON_NAME] 709.03 KB" at bounding box center [813, 527] width 1087 height 42
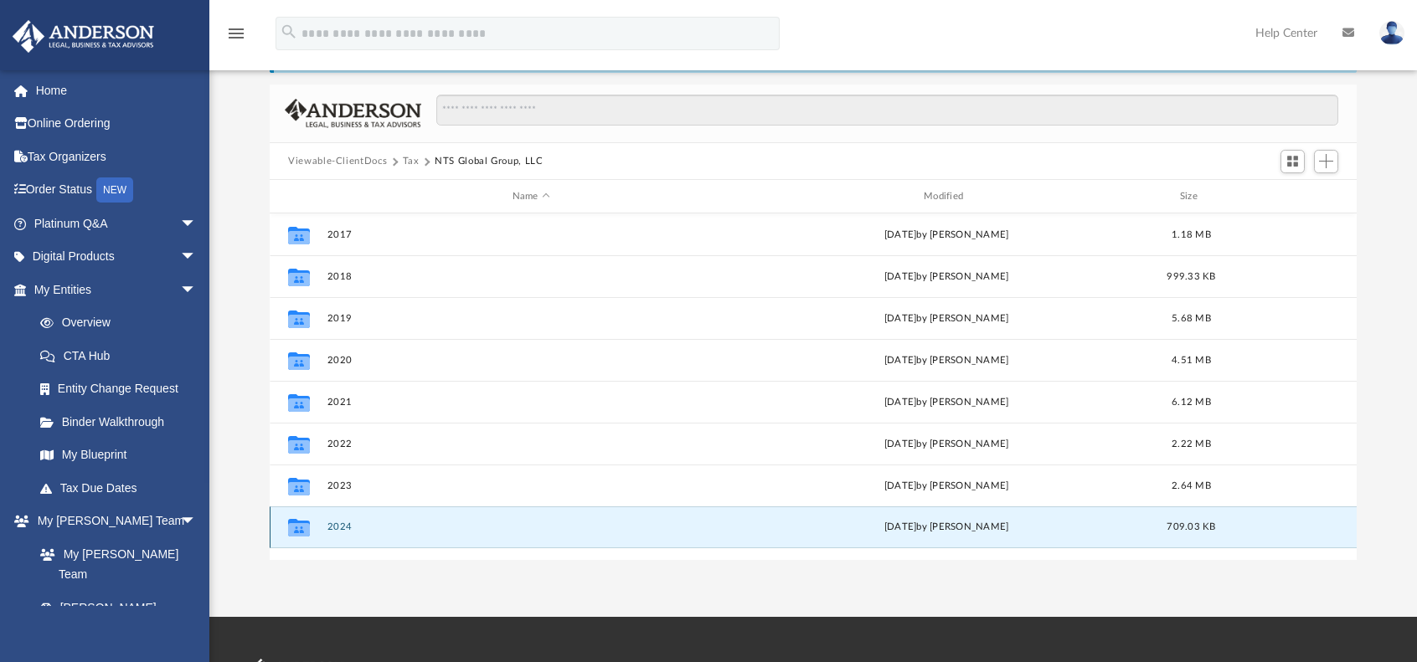
click at [357, 519] on div "Collaborated Folder 2024 [DATE] by [PERSON_NAME] 709.03 KB" at bounding box center [813, 527] width 1087 height 42
click at [355, 525] on button "2024" at bounding box center [531, 527] width 408 height 11
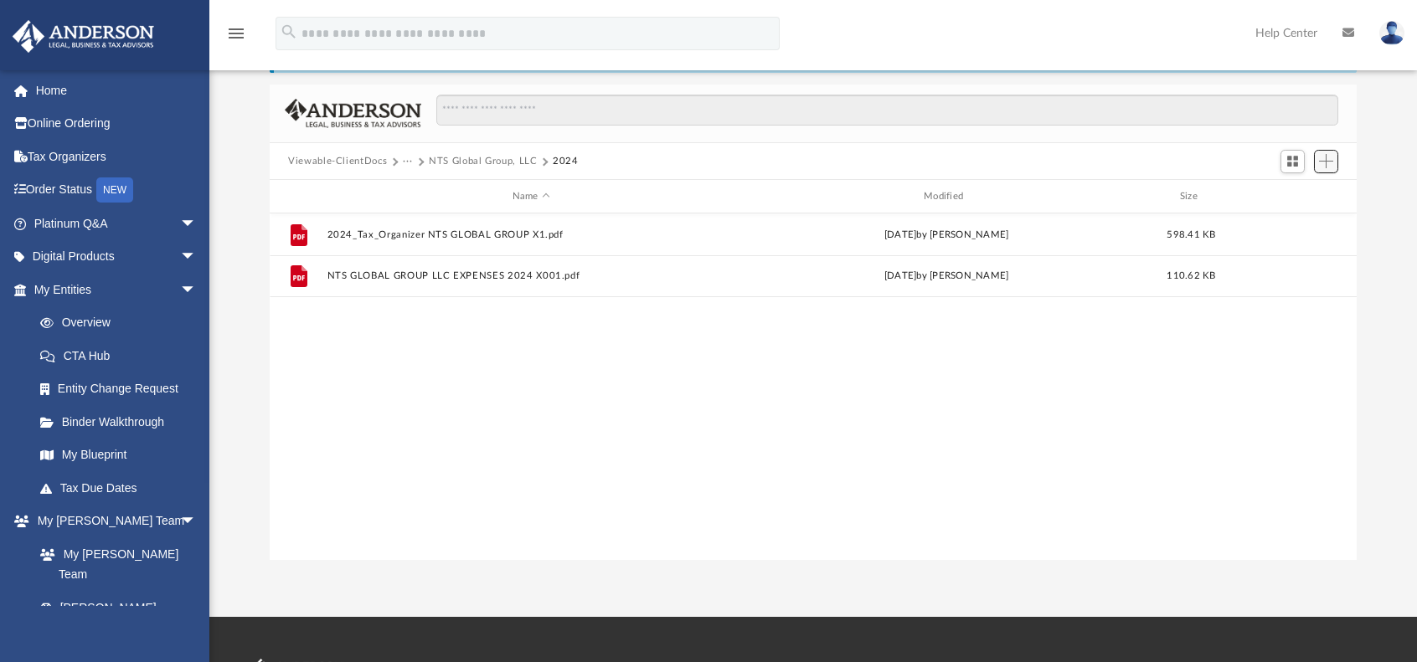
click at [1326, 160] on span "Add" at bounding box center [1326, 161] width 14 height 14
click at [1321, 193] on li "Upload" at bounding box center [1302, 195] width 54 height 18
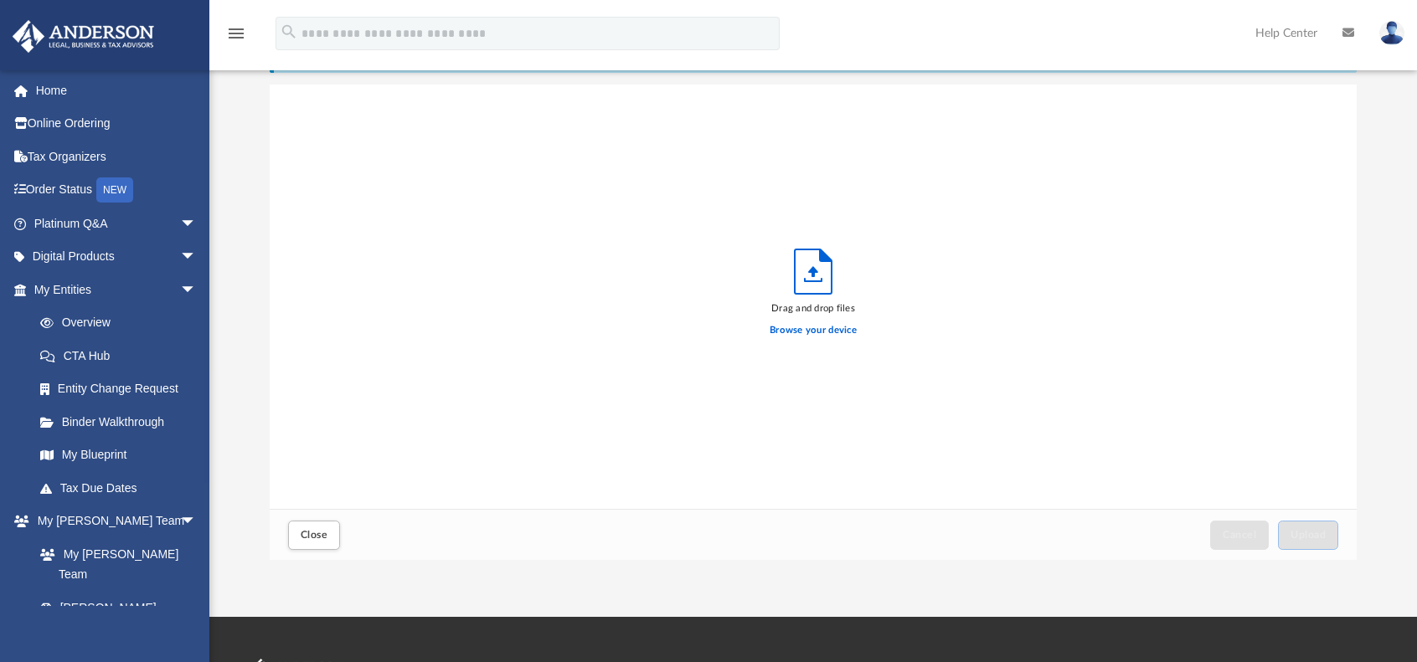
scroll to position [412, 1073]
click at [1321, 193] on div "Drag and drop files Browse your device" at bounding box center [813, 297] width 1087 height 425
click at [837, 325] on label "Browse your device" at bounding box center [812, 330] width 87 height 15
click at [0, 0] on input "Browse your device" at bounding box center [0, 0] width 0 height 0
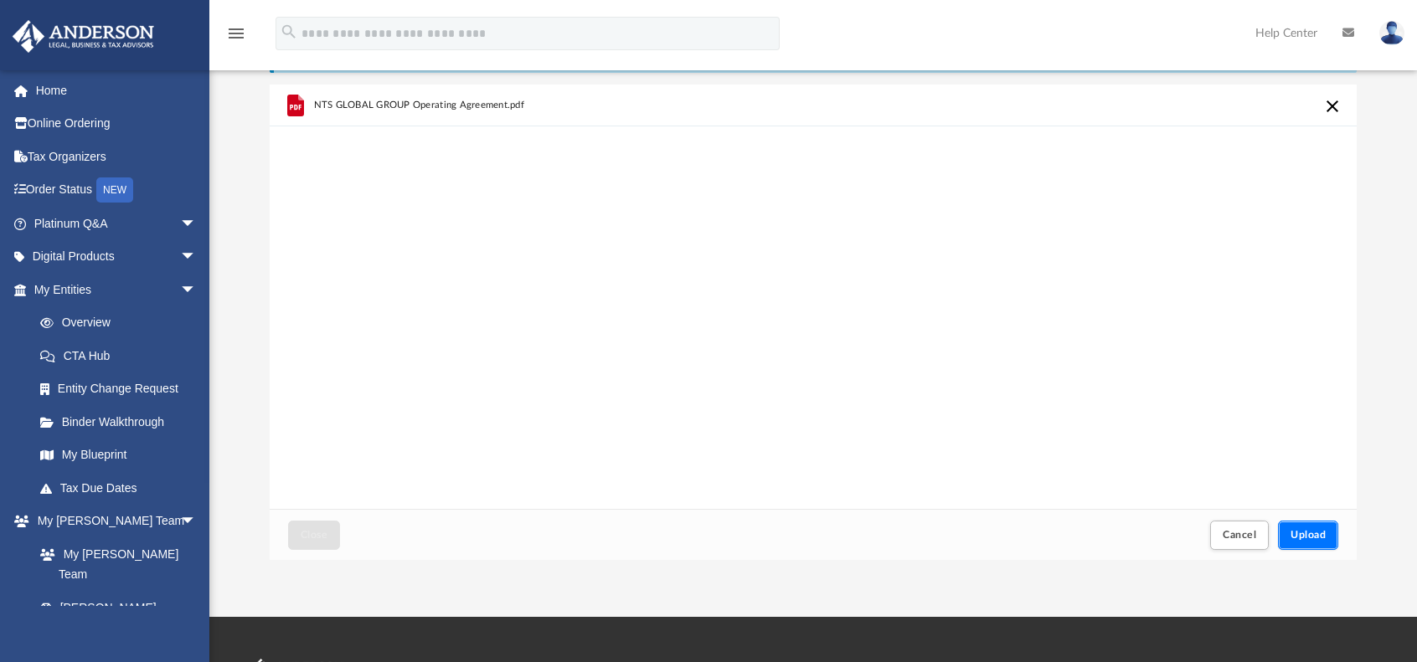
click at [1321, 537] on span "Upload" at bounding box center [1307, 535] width 35 height 10
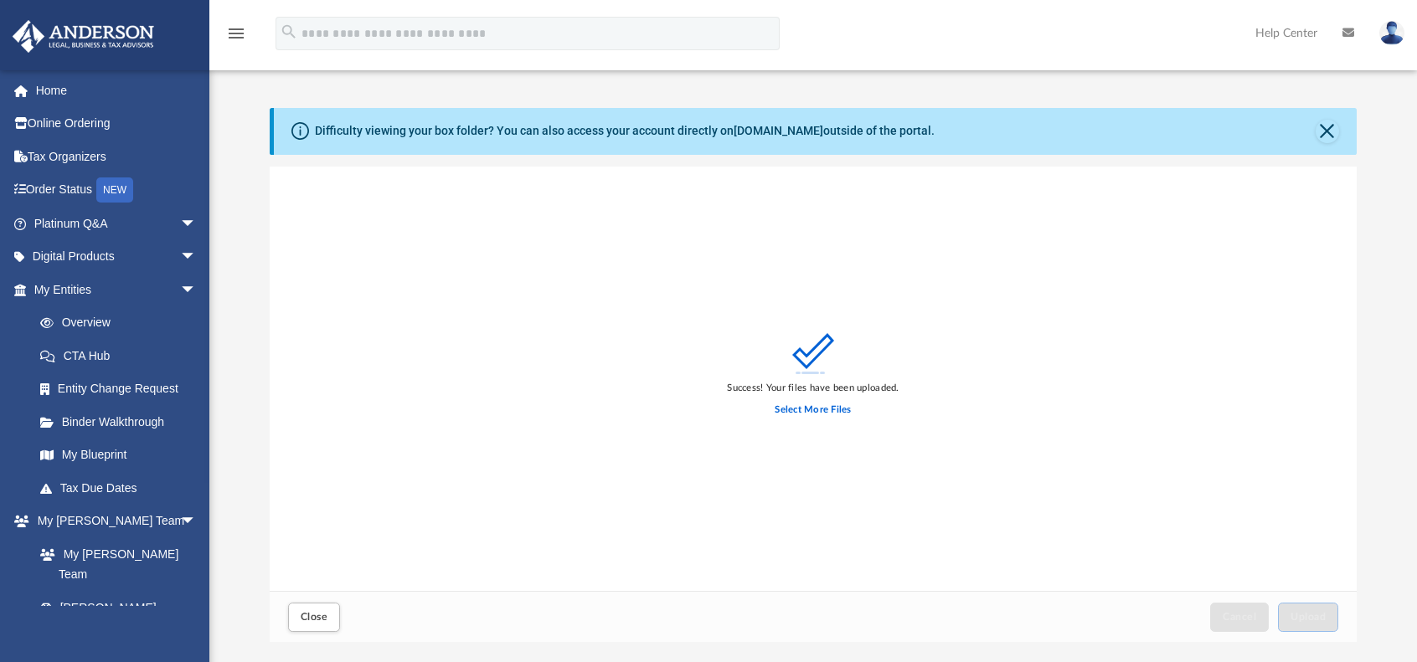
scroll to position [0, 0]
click at [325, 617] on span "Close" at bounding box center [314, 619] width 27 height 10
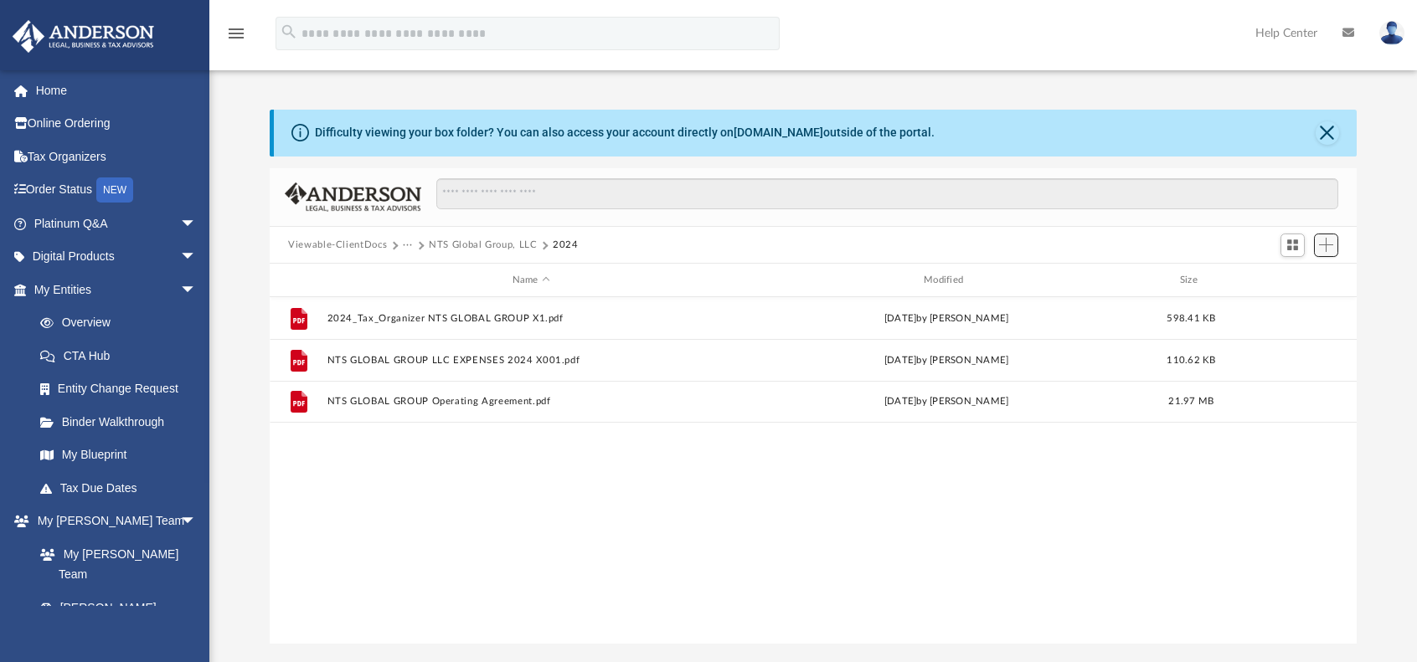
click at [1333, 247] on span "Add" at bounding box center [1326, 245] width 14 height 14
click at [1320, 273] on li "Upload" at bounding box center [1302, 279] width 54 height 18
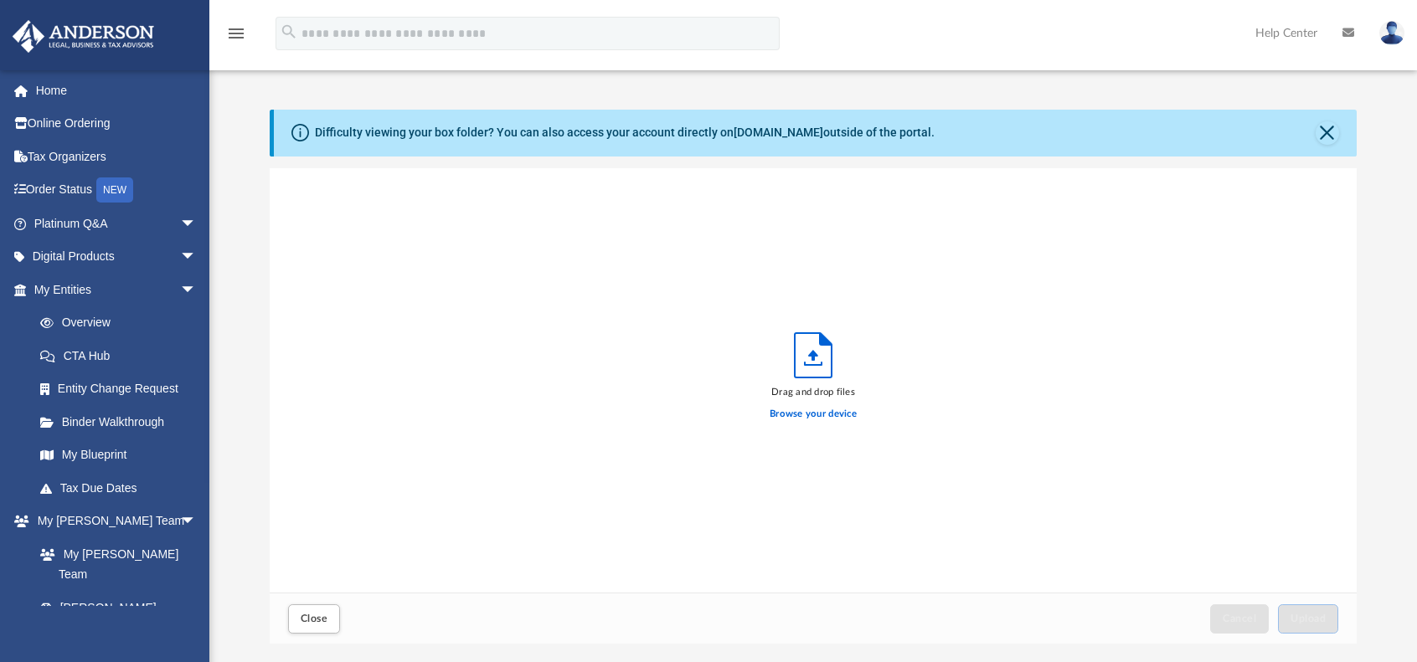
scroll to position [412, 1073]
click at [815, 416] on label "Browse your device" at bounding box center [812, 414] width 87 height 15
click at [0, 0] on input "Browse your device" at bounding box center [0, 0] width 0 height 0
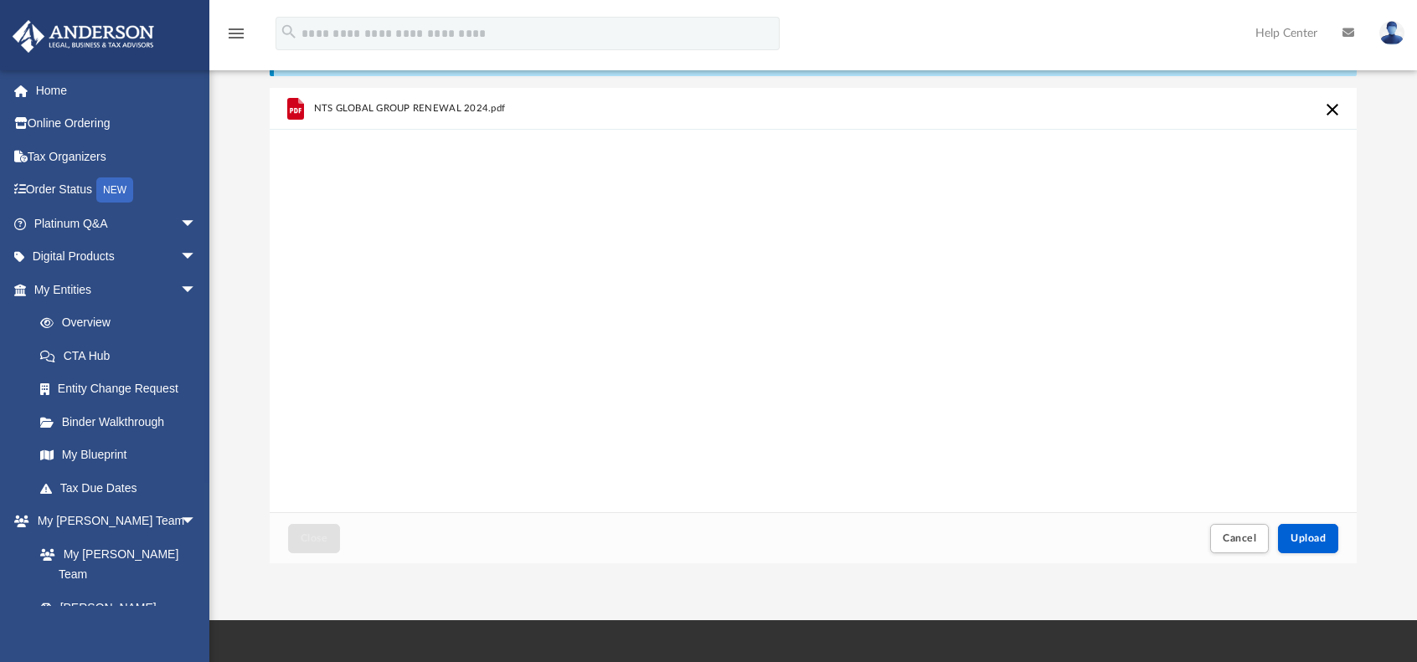
scroll to position [84, 0]
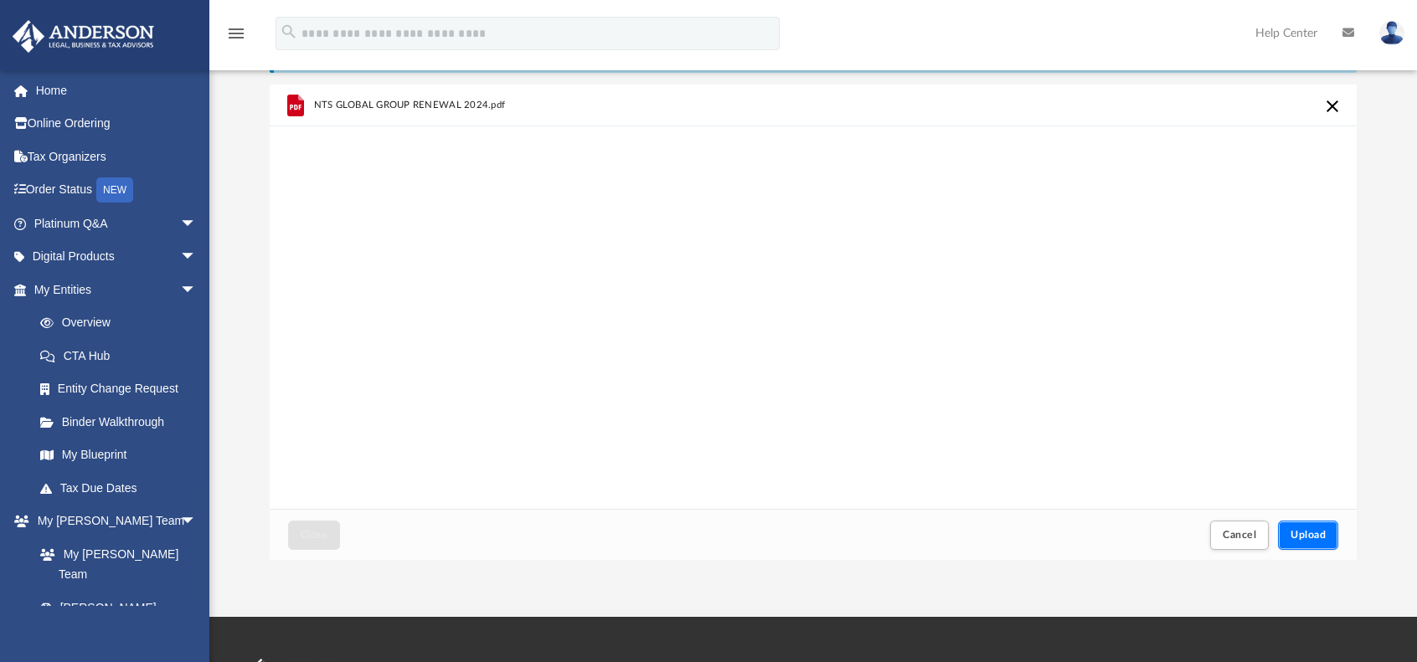
click at [1320, 536] on span "Upload" at bounding box center [1307, 535] width 35 height 10
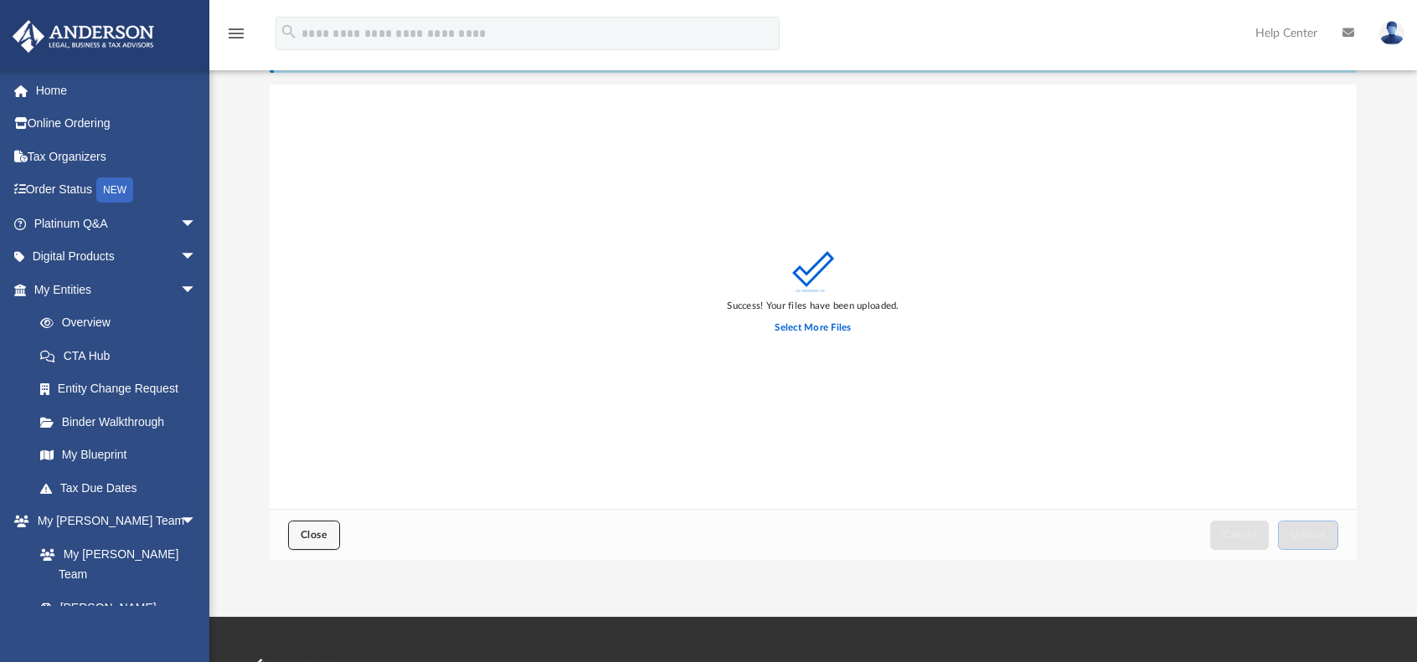
click at [325, 536] on span "Close" at bounding box center [314, 535] width 27 height 10
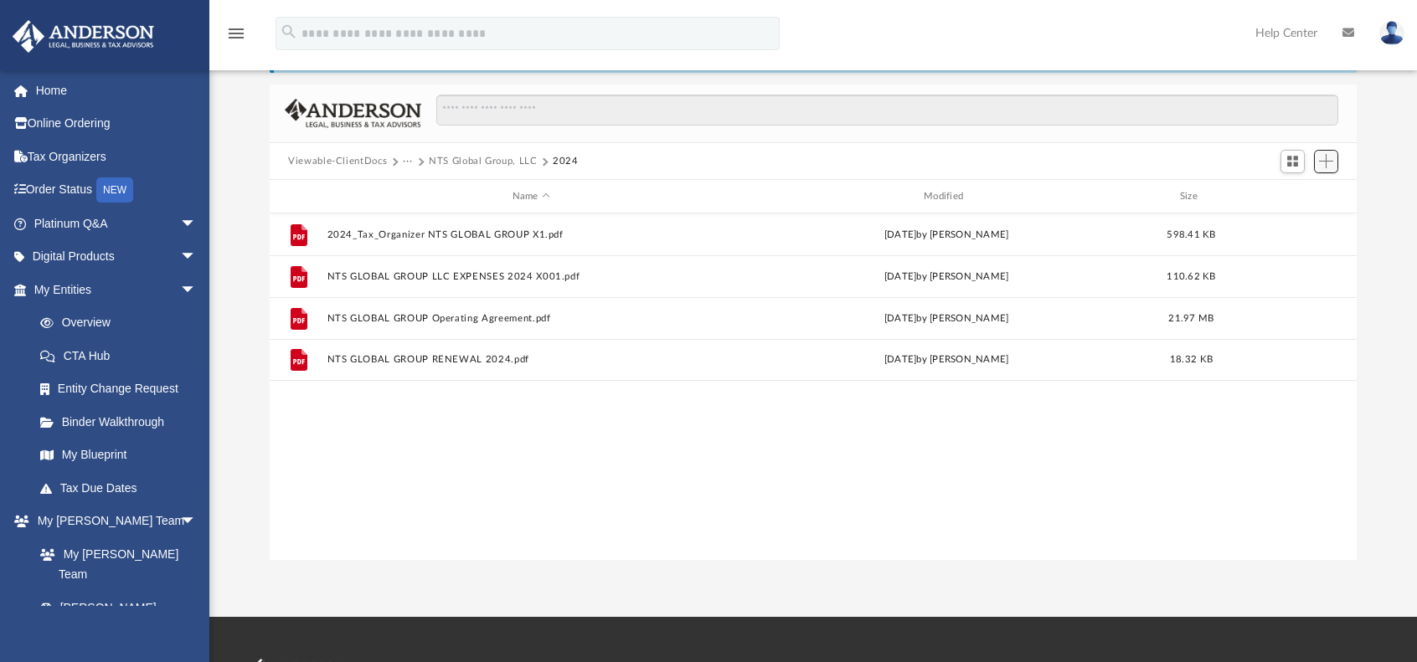
click at [1327, 165] on span "Add" at bounding box center [1326, 161] width 14 height 14
click at [1319, 190] on li "Upload" at bounding box center [1302, 195] width 54 height 18
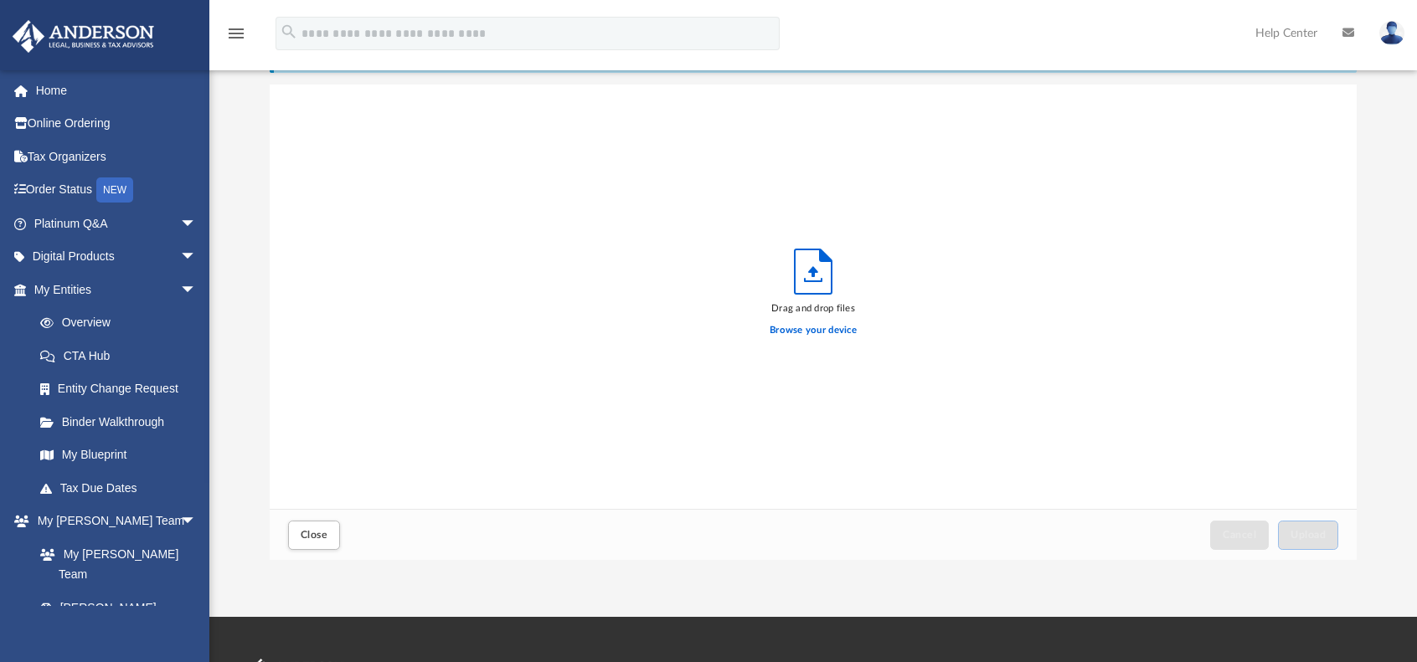
scroll to position [412, 1073]
click at [847, 327] on label "Browse your device" at bounding box center [812, 330] width 87 height 15
click at [0, 0] on input "Browse your device" at bounding box center [0, 0] width 0 height 0
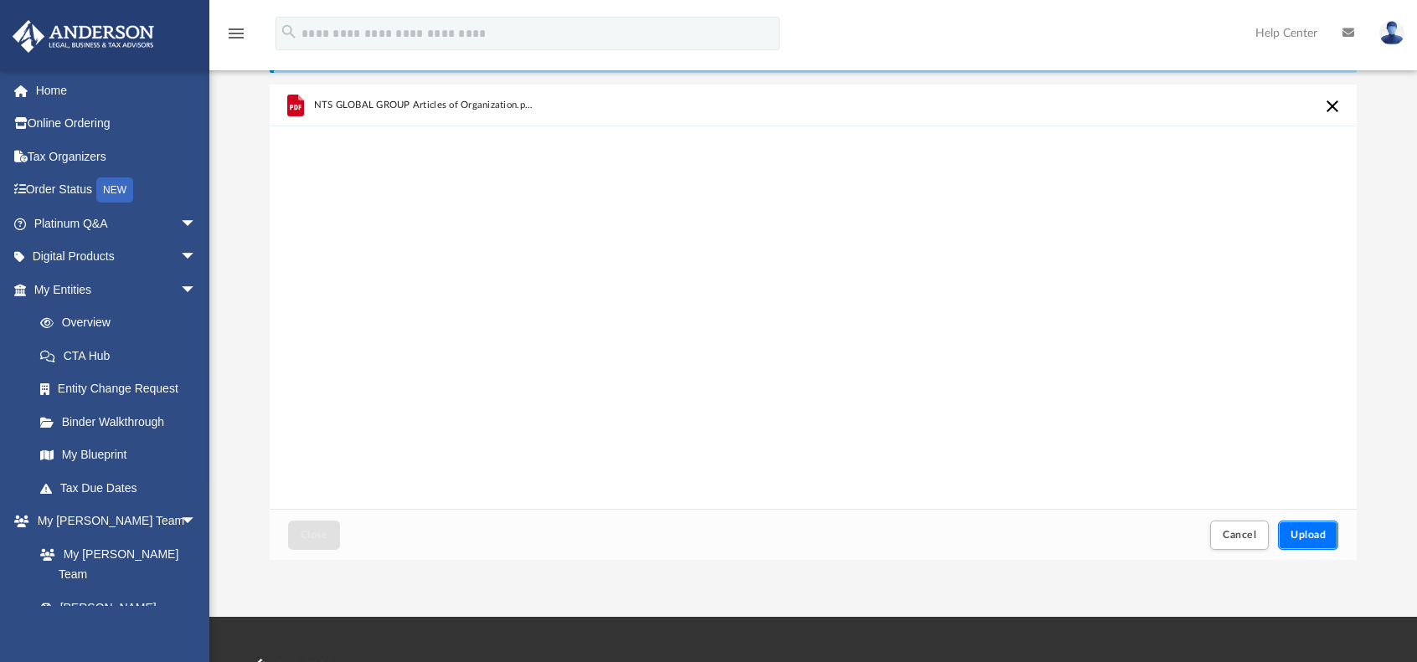
click at [1323, 536] on span "Upload" at bounding box center [1307, 535] width 35 height 10
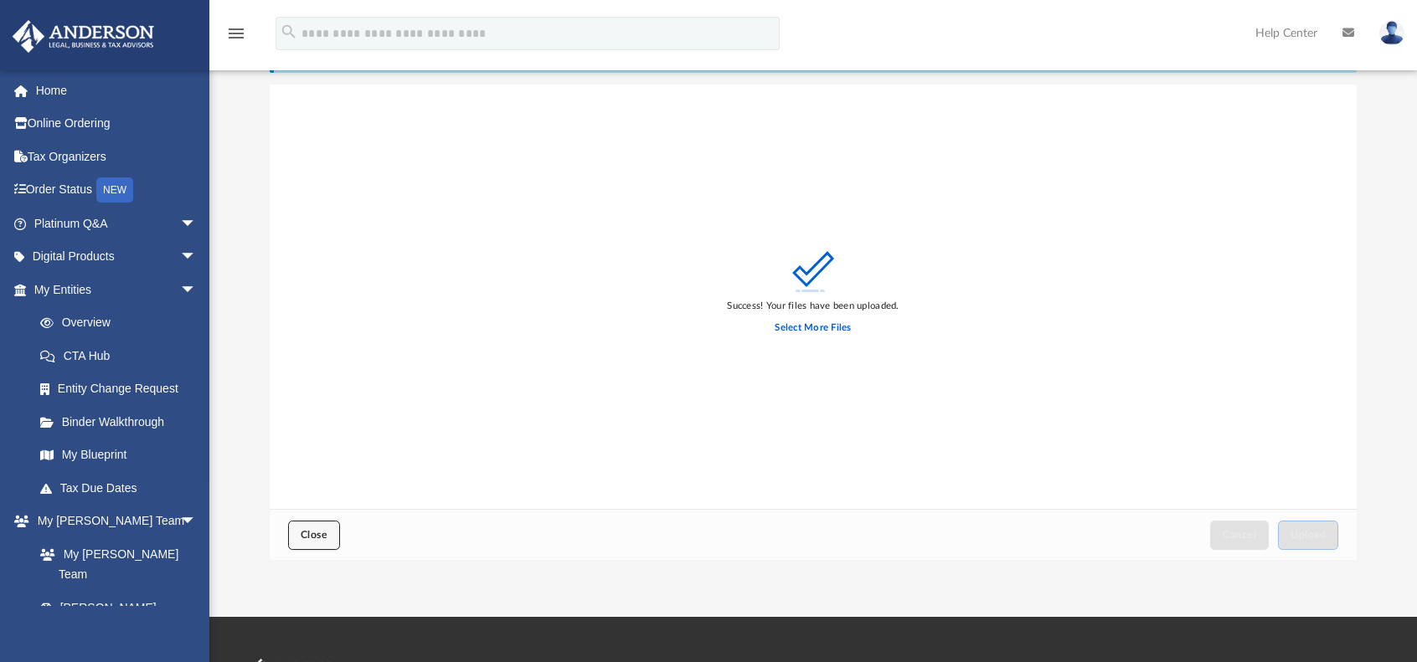
click at [309, 537] on span "Close" at bounding box center [314, 535] width 27 height 10
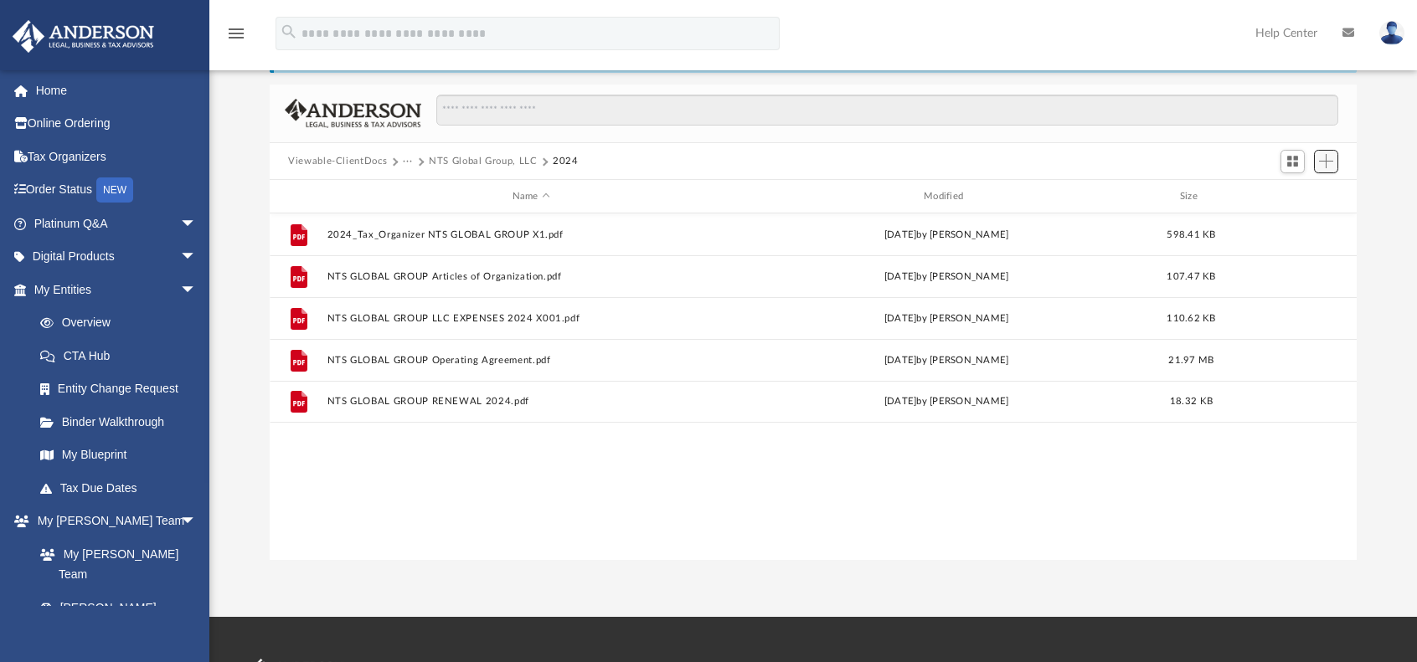
click at [1326, 158] on span "Add" at bounding box center [1326, 161] width 14 height 14
click at [1321, 193] on li "Upload" at bounding box center [1302, 195] width 54 height 18
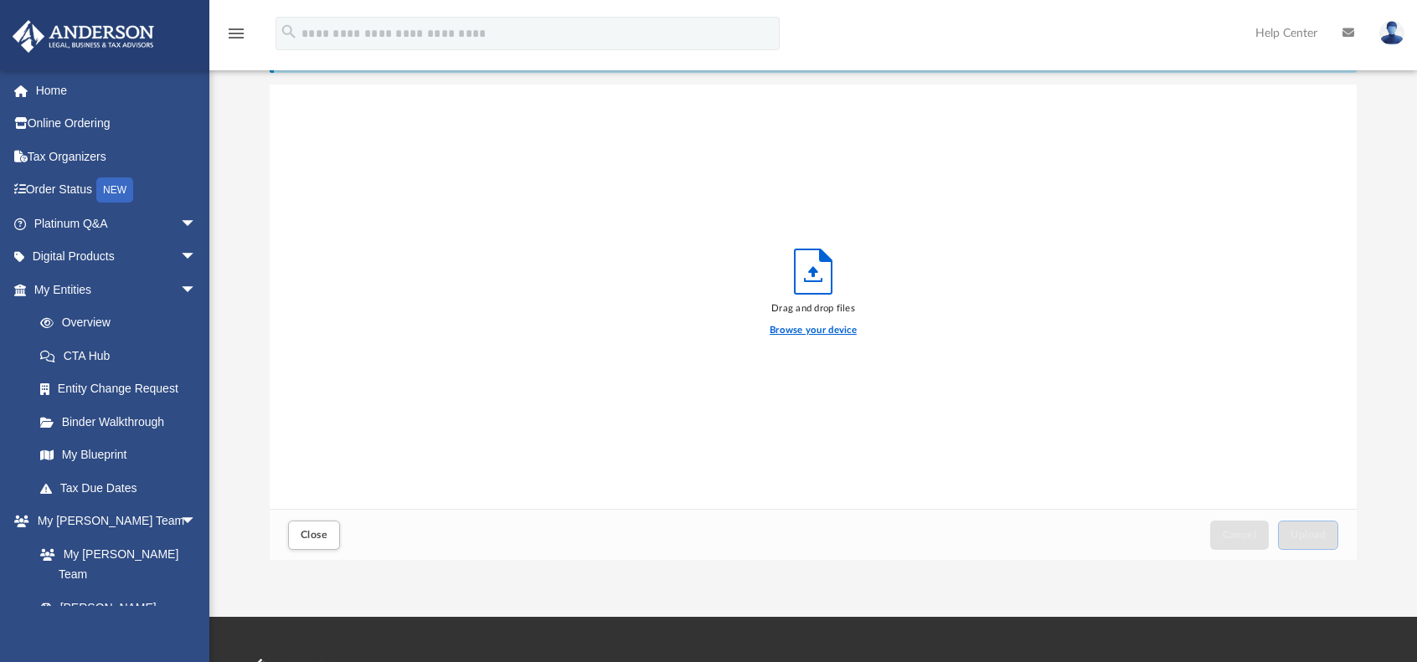
click at [855, 331] on label "Browse your device" at bounding box center [812, 330] width 87 height 15
click at [0, 0] on input "Browse your device" at bounding box center [0, 0] width 0 height 0
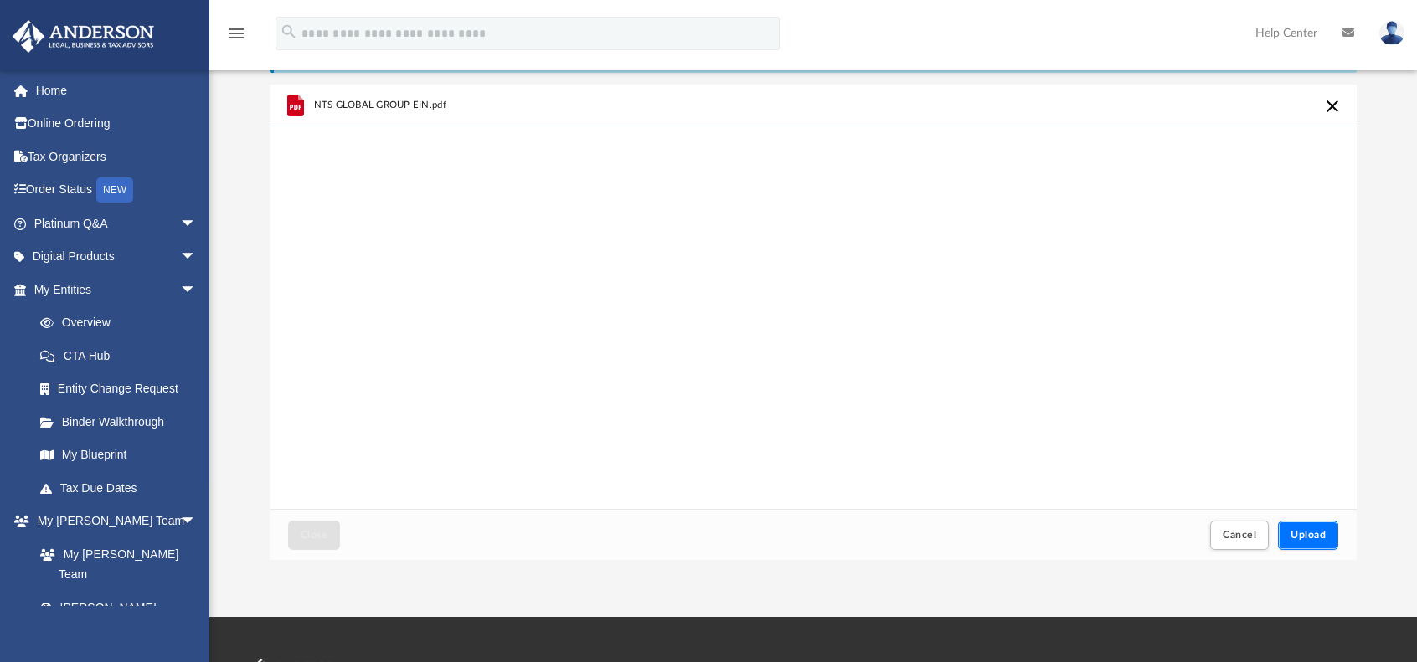
click at [1306, 530] on span "Upload" at bounding box center [1307, 535] width 35 height 10
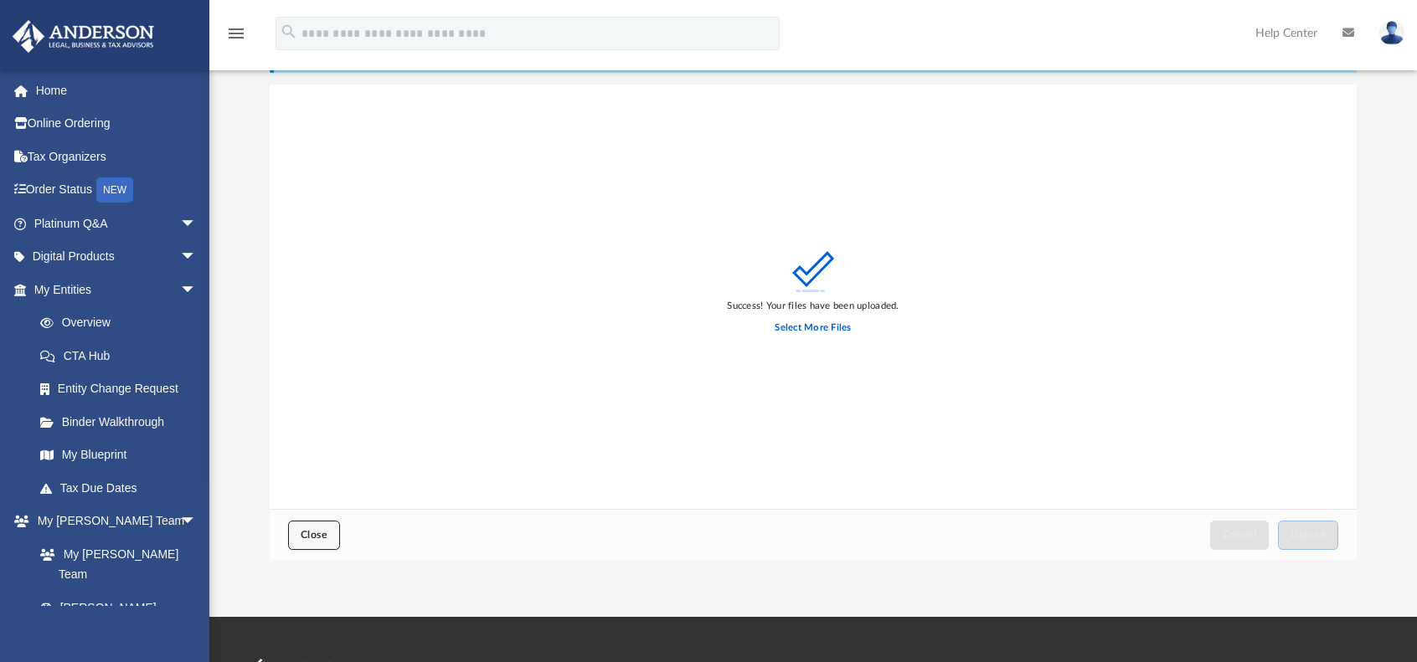
click at [315, 540] on span "Close" at bounding box center [314, 535] width 27 height 10
click at [315, 538] on span "Close" at bounding box center [314, 535] width 27 height 10
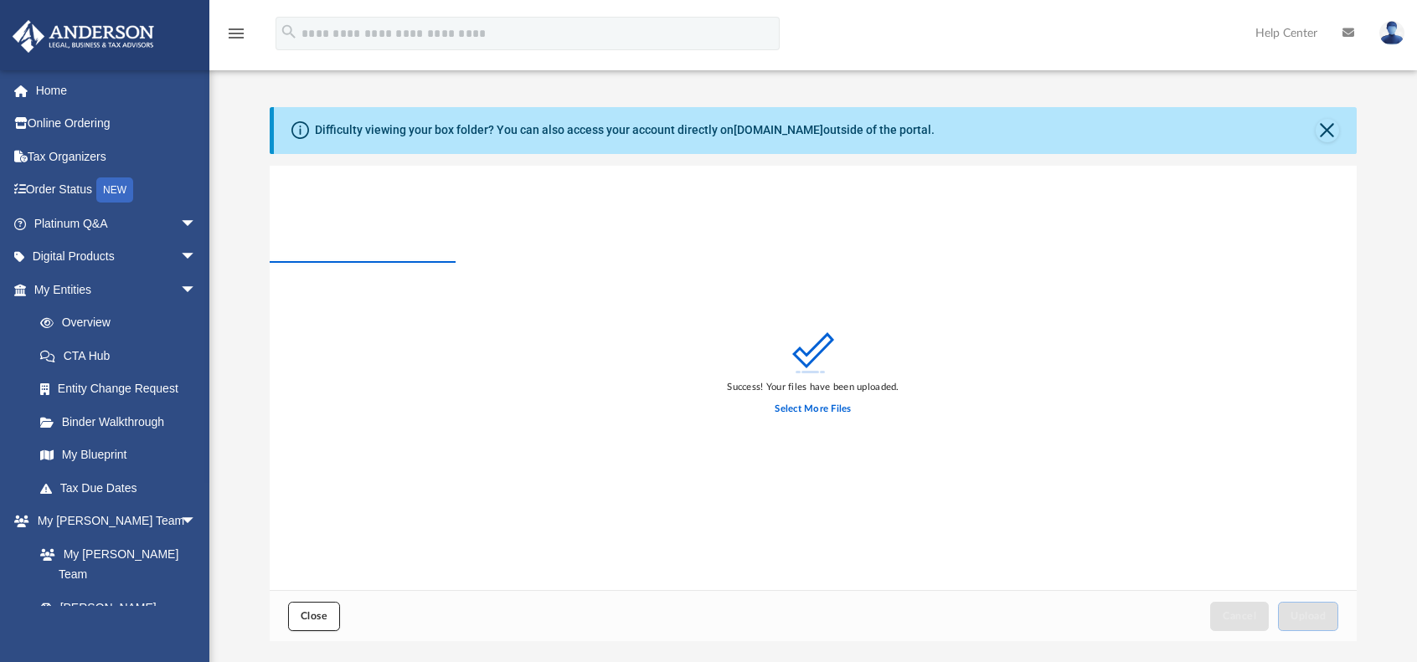
scroll to position [0, 0]
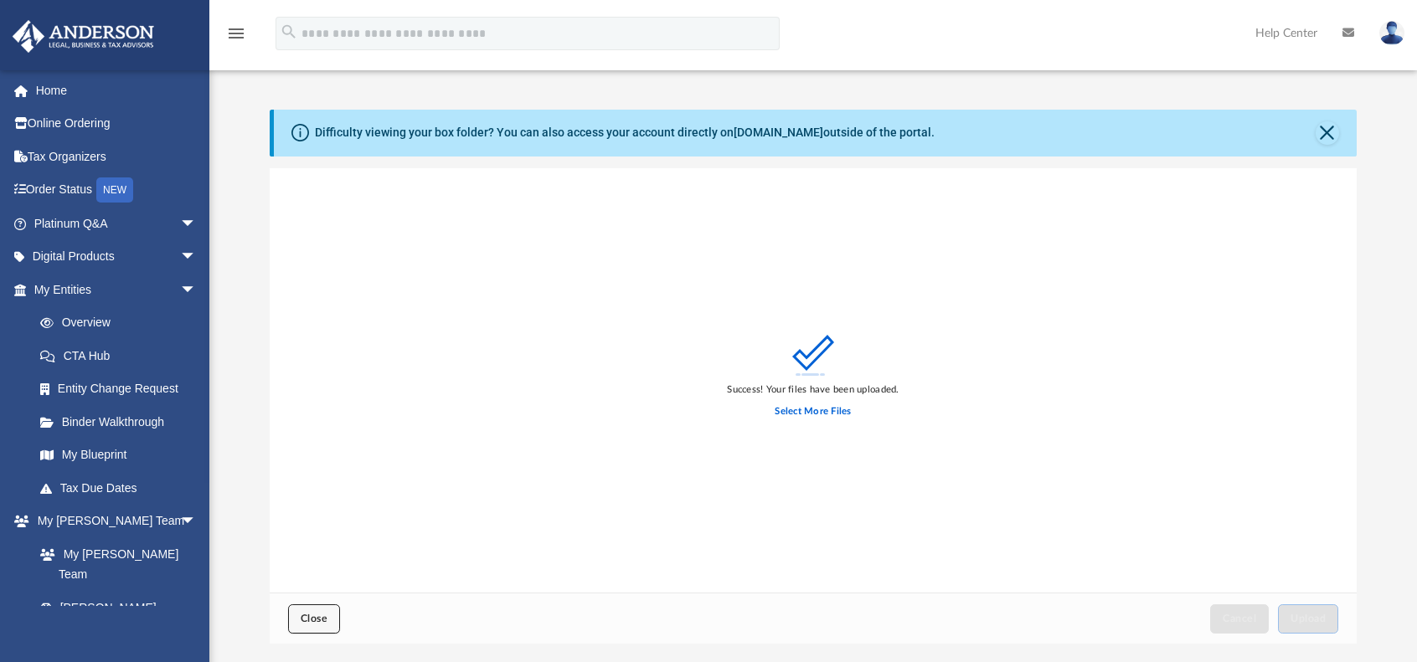
click at [313, 622] on span "Close" at bounding box center [314, 619] width 27 height 10
click at [1328, 138] on button "Close" at bounding box center [1326, 132] width 23 height 23
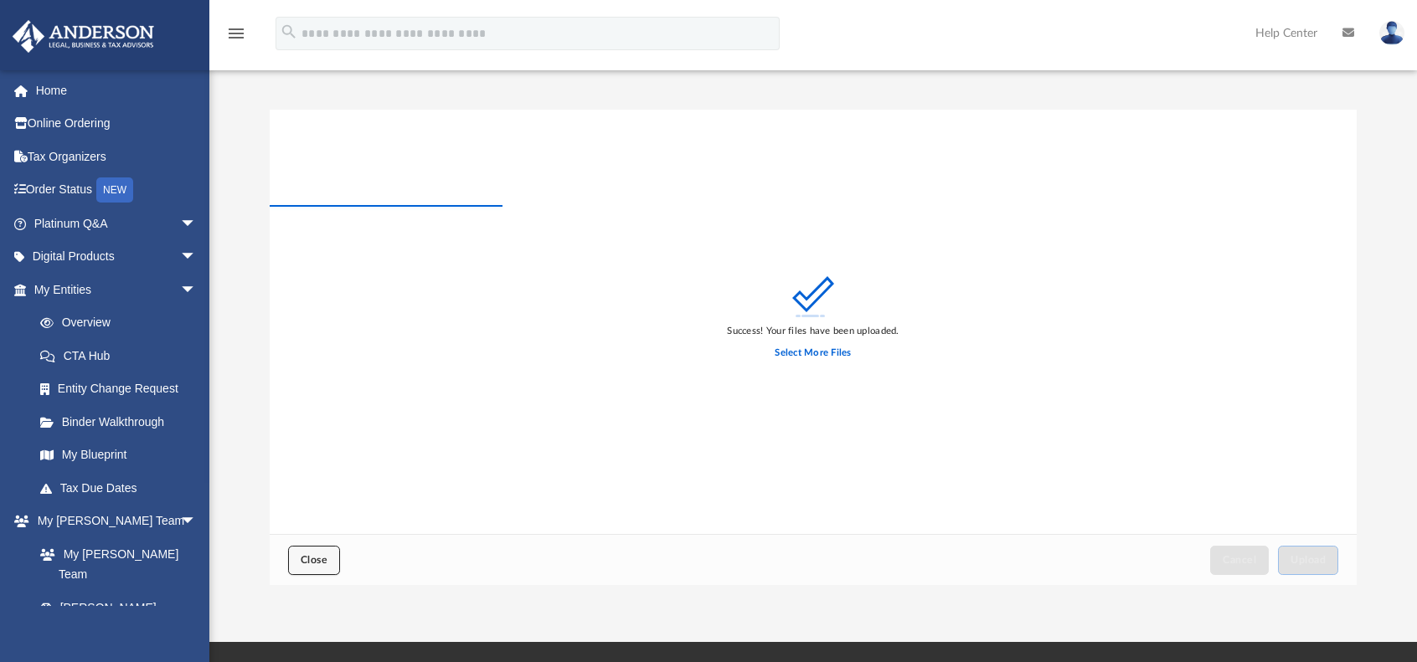
click at [306, 560] on span "Close" at bounding box center [314, 560] width 27 height 10
click at [306, 557] on span "Close" at bounding box center [314, 560] width 27 height 10
click at [330, 557] on button "Close" at bounding box center [314, 560] width 52 height 29
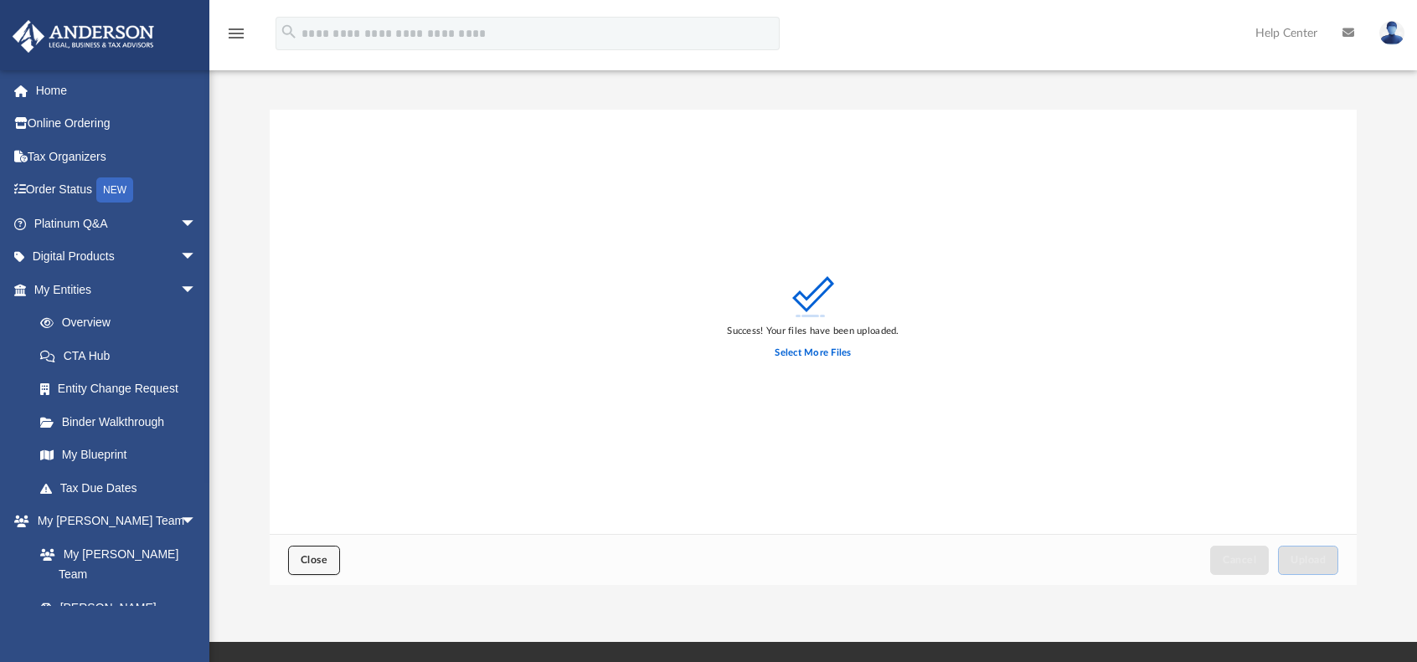
click at [316, 566] on button "Close" at bounding box center [314, 560] width 52 height 29
click at [304, 560] on span "Close" at bounding box center [314, 560] width 27 height 10
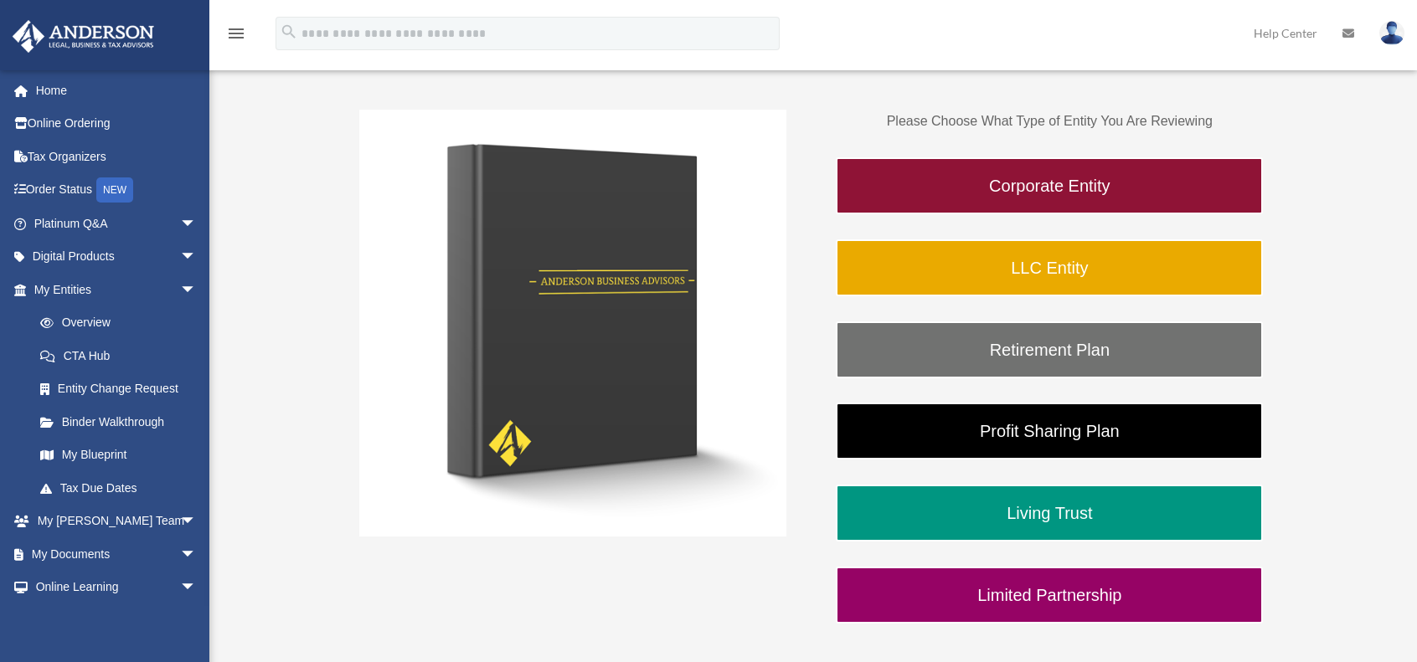
scroll to position [247, 0]
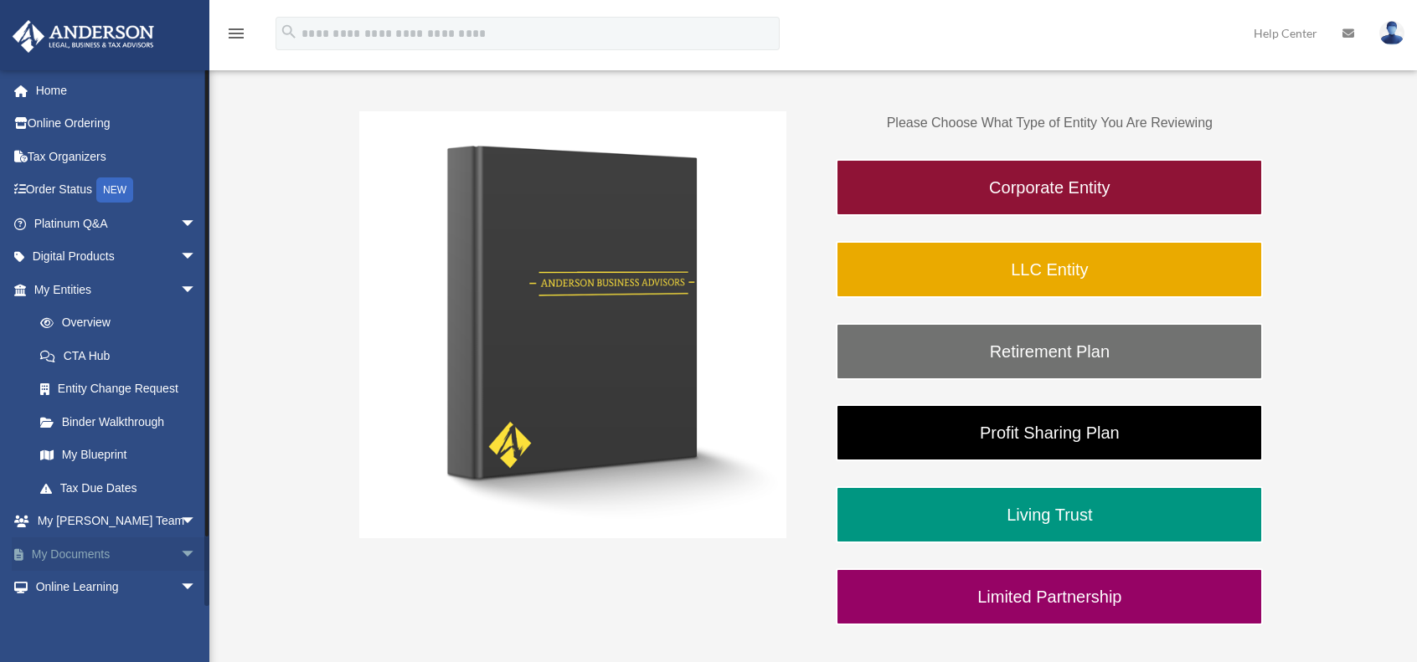
click at [119, 552] on link "My Documents arrow_drop_down" at bounding box center [117, 553] width 210 height 33
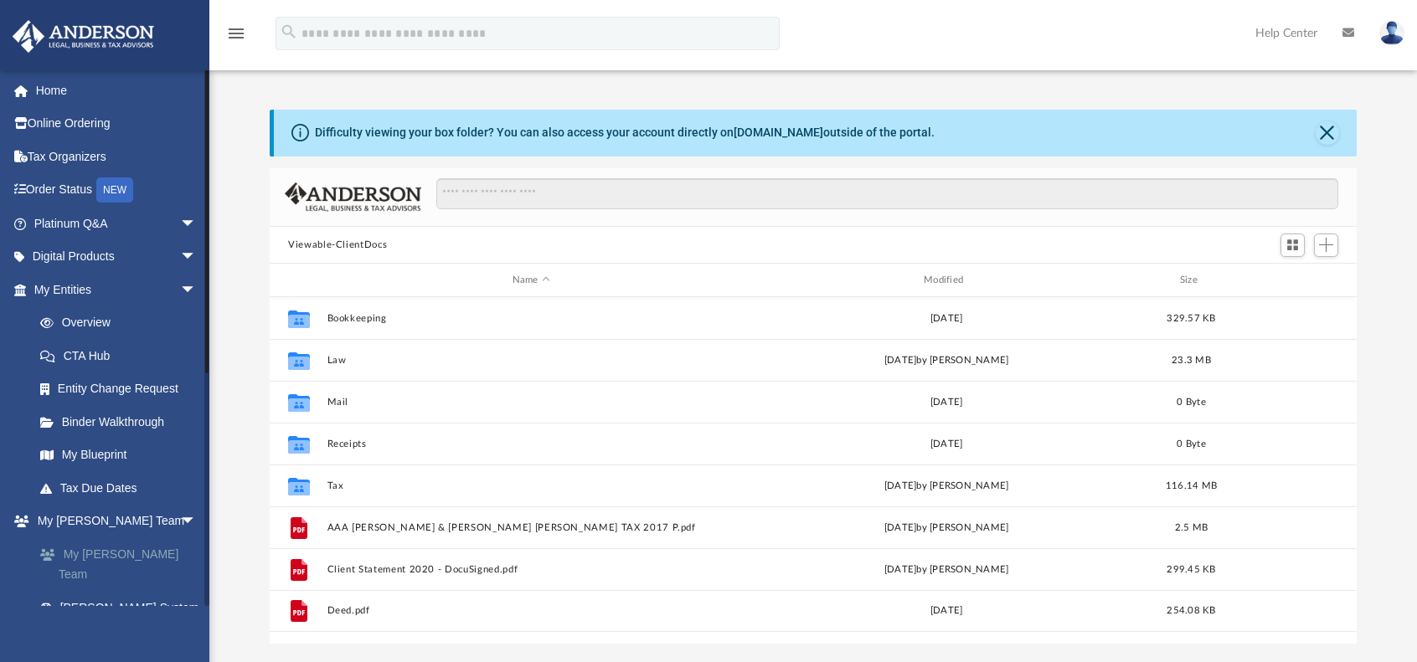
scroll to position [368, 1073]
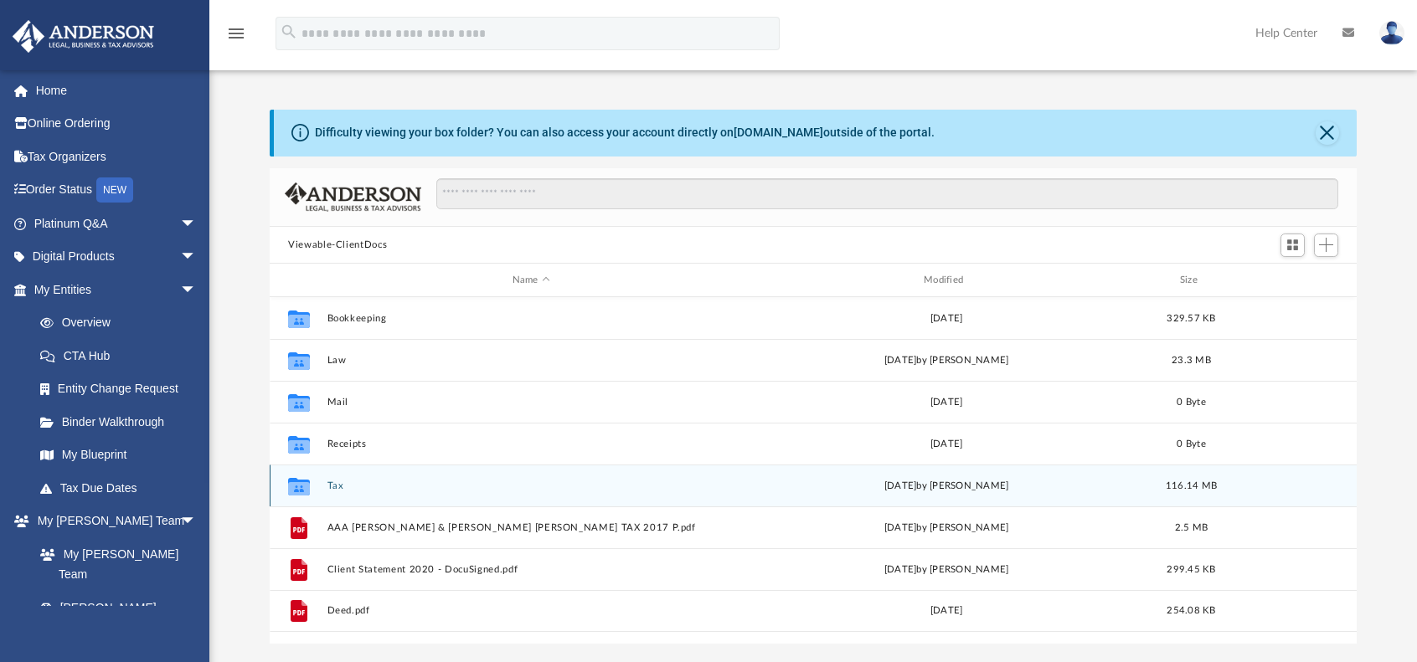
click at [348, 483] on button "Tax" at bounding box center [531, 486] width 408 height 11
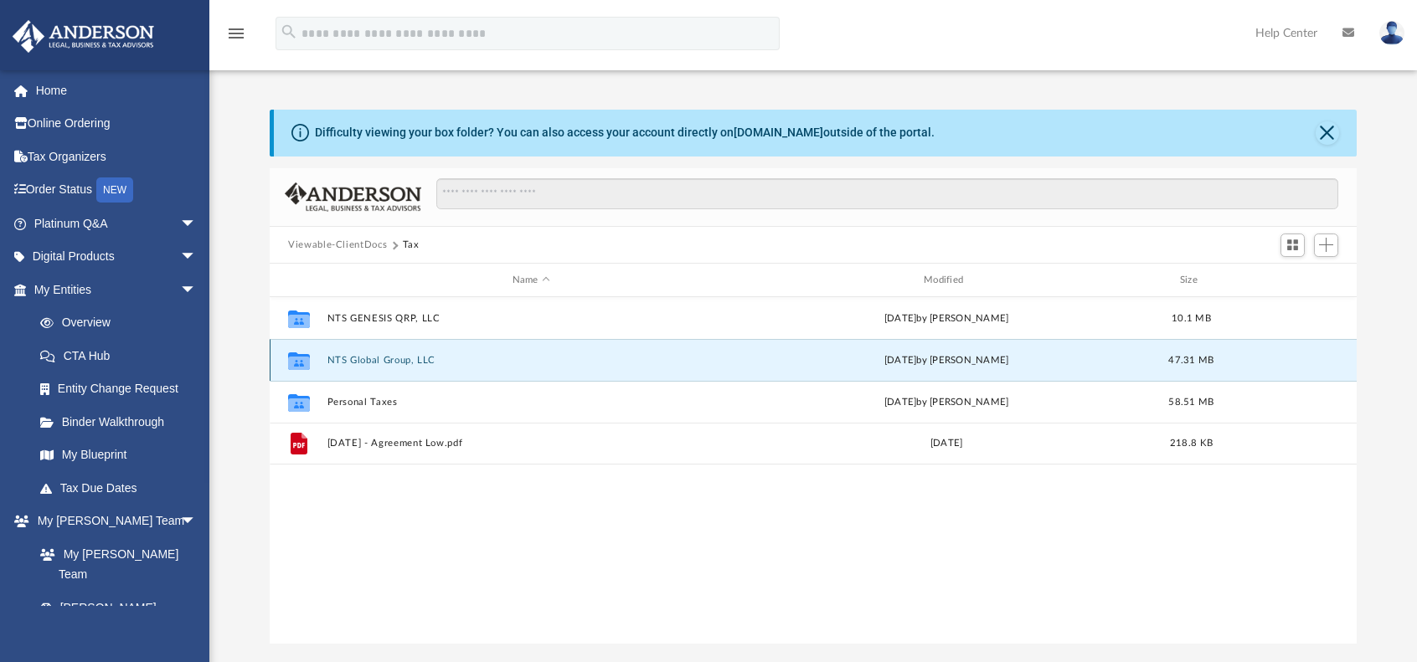
click at [388, 359] on button "NTS Global Group, LLC" at bounding box center [531, 360] width 408 height 11
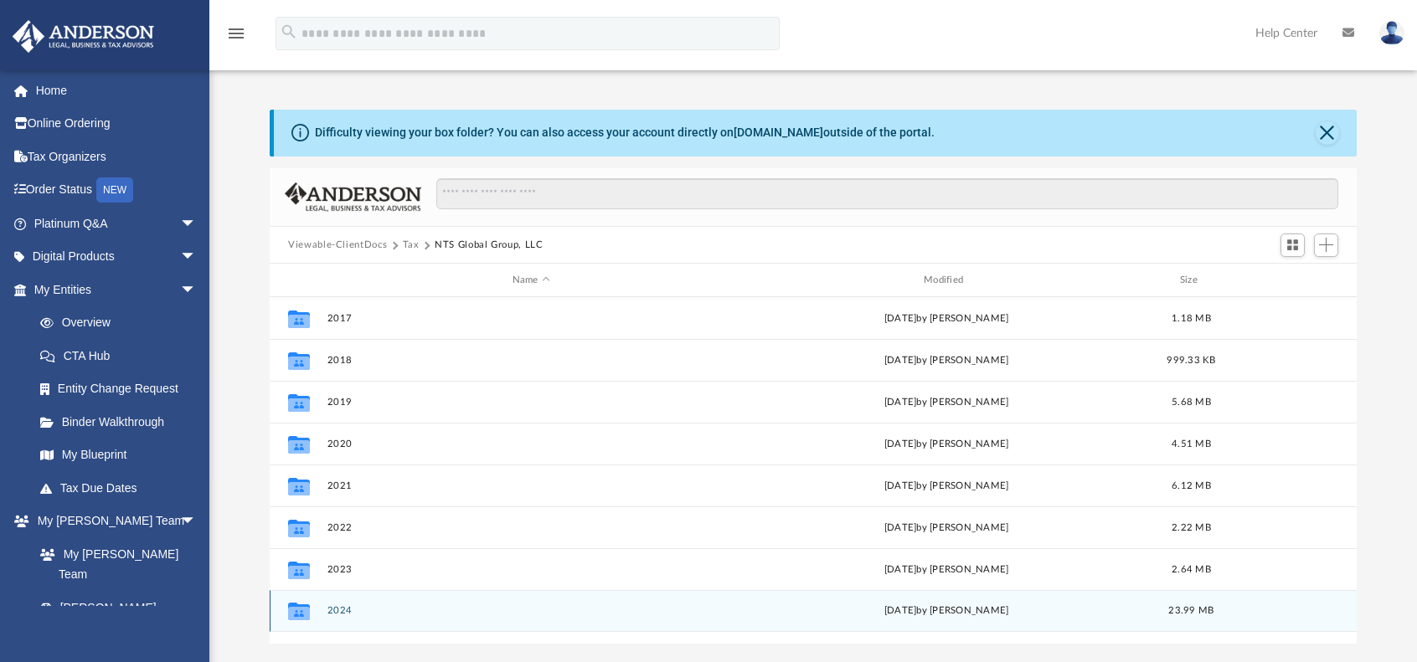
click at [367, 610] on button "2024" at bounding box center [531, 611] width 408 height 11
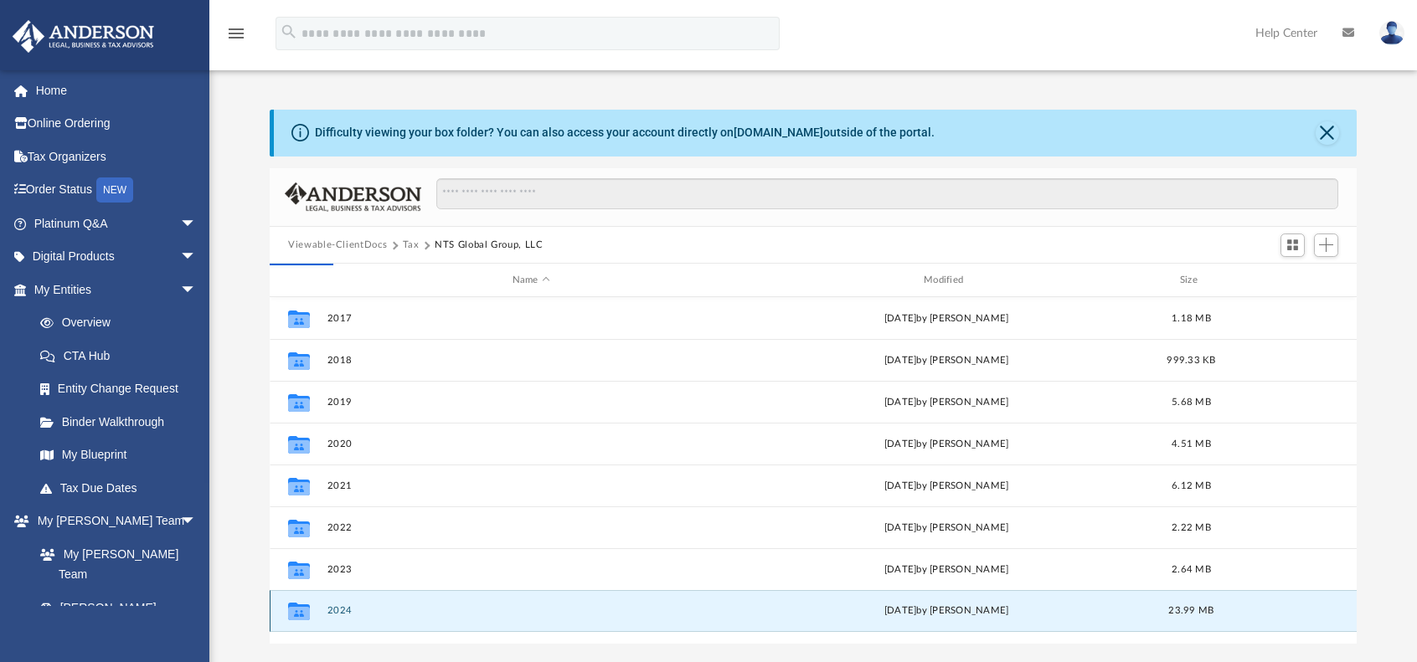
click at [367, 610] on button "2024" at bounding box center [531, 611] width 408 height 11
